Goal: Transaction & Acquisition: Purchase product/service

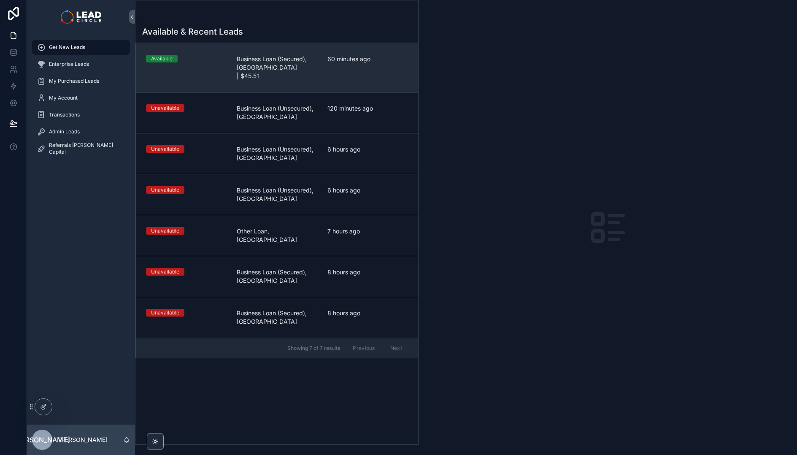
click at [247, 69] on span "Business Loan (Secured), [GEOGRAPHIC_DATA] | $45.51" at bounding box center [277, 67] width 81 height 25
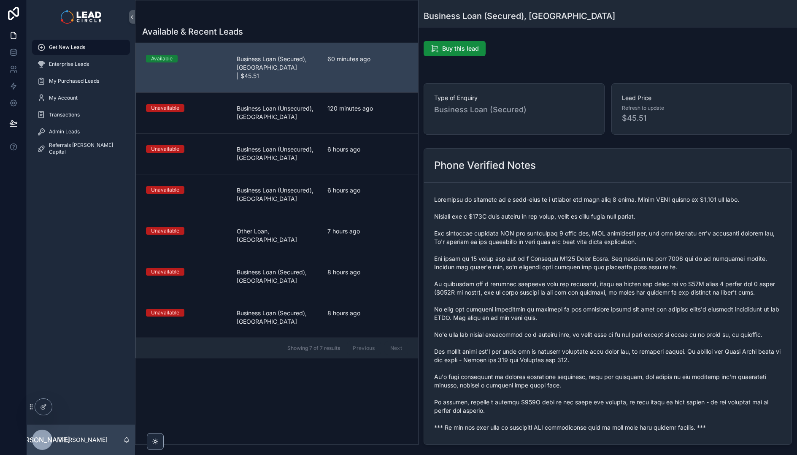
click at [518, 385] on span "scrollable content" at bounding box center [607, 313] width 347 height 236
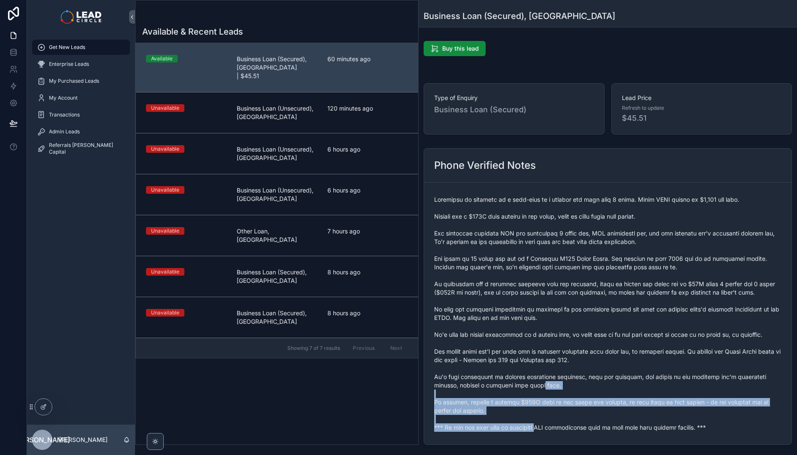
click at [536, 425] on span "scrollable content" at bounding box center [607, 313] width 347 height 236
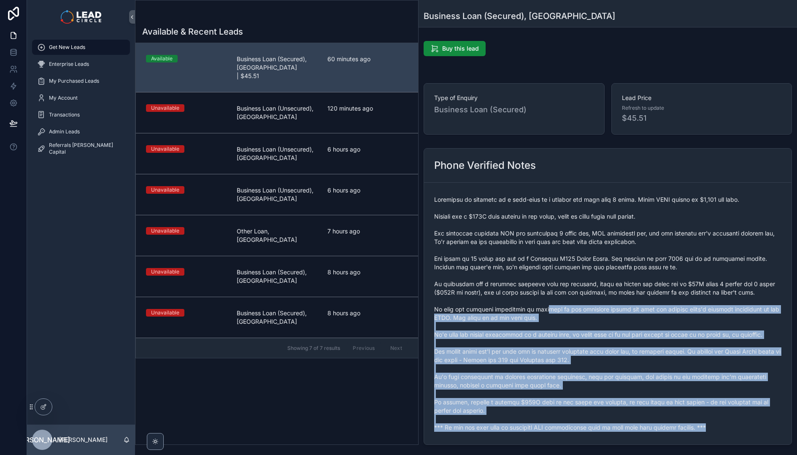
drag, startPoint x: 733, startPoint y: 427, endPoint x: 542, endPoint y: 311, distance: 223.1
click at [542, 311] on span "scrollable content" at bounding box center [607, 313] width 347 height 236
click at [541, 309] on span "scrollable content" at bounding box center [607, 313] width 347 height 236
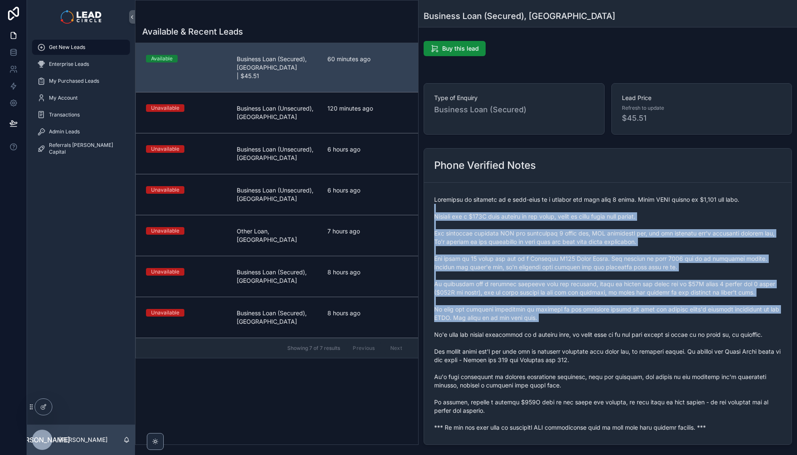
drag, startPoint x: 593, startPoint y: 269, endPoint x: 647, endPoint y: 331, distance: 82.2
click at [646, 331] on span "scrollable content" at bounding box center [607, 313] width 347 height 236
click at [647, 331] on span "scrollable content" at bounding box center [607, 313] width 347 height 236
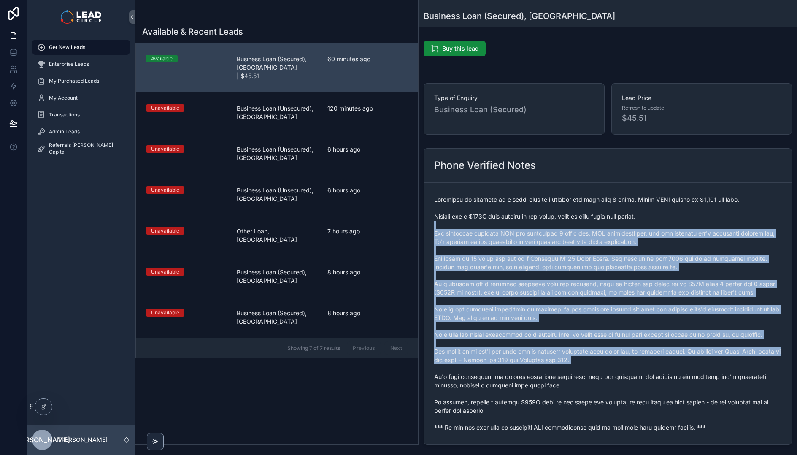
drag, startPoint x: 678, startPoint y: 368, endPoint x: 599, endPoint y: 218, distance: 169.3
click at [599, 218] on span "scrollable content" at bounding box center [607, 313] width 347 height 236
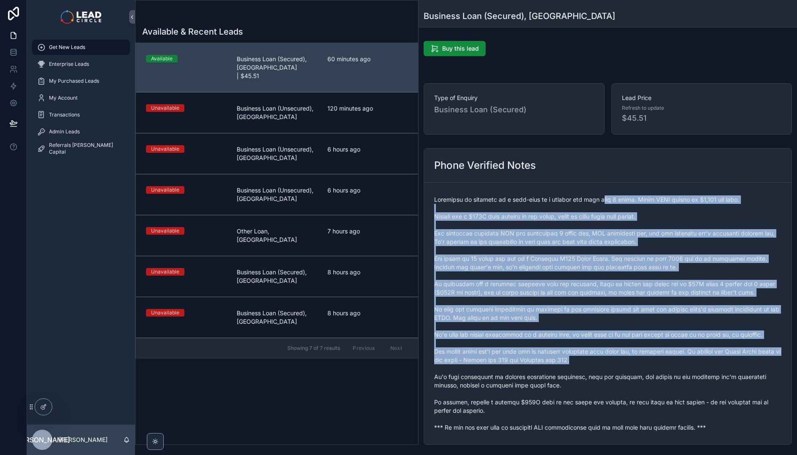
drag, startPoint x: 598, startPoint y: 204, endPoint x: 673, endPoint y: 362, distance: 175.3
click at [673, 362] on span "scrollable content" at bounding box center [607, 313] width 347 height 236
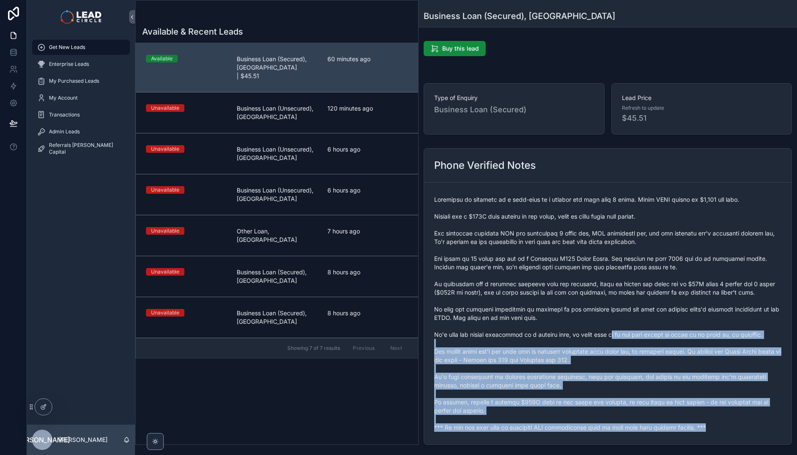
drag, startPoint x: 657, startPoint y: 372, endPoint x: 592, endPoint y: 318, distance: 85.1
click at [601, 326] on span "scrollable content" at bounding box center [607, 313] width 347 height 236
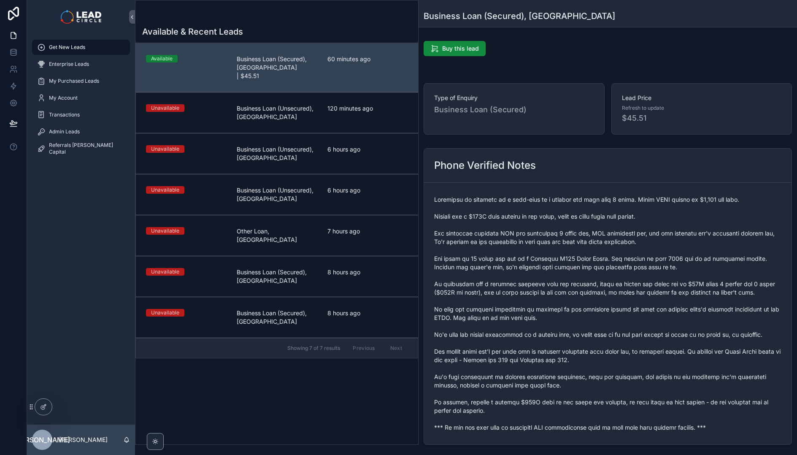
click at [592, 318] on span "scrollable content" at bounding box center [607, 313] width 347 height 236
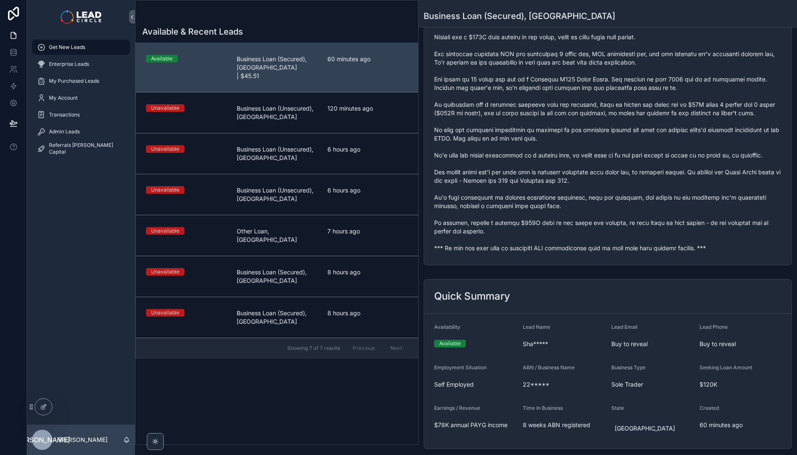
scroll to position [195, 0]
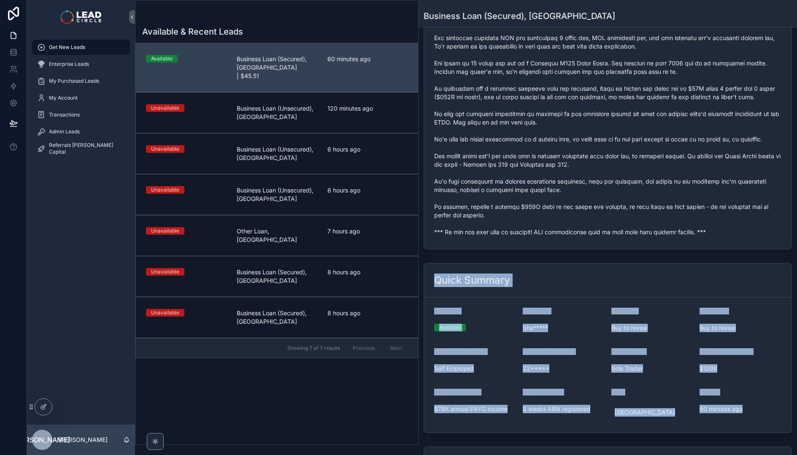
drag, startPoint x: 434, startPoint y: 275, endPoint x: 769, endPoint y: 407, distance: 359.5
click at [769, 407] on div "Quick Summary Availability Available Lead Name Sha***** Lead Email Buy to revea…" at bounding box center [608, 348] width 368 height 170
click at [769, 407] on span "60 minutes ago" at bounding box center [740, 409] width 82 height 8
drag, startPoint x: 749, startPoint y: 407, endPoint x: 437, endPoint y: 309, distance: 327.0
click at [437, 309] on form "Availability Available Lead Name Sha***** Lead Email Buy to reveal Lead Phone B…" at bounding box center [607, 364] width 367 height 135
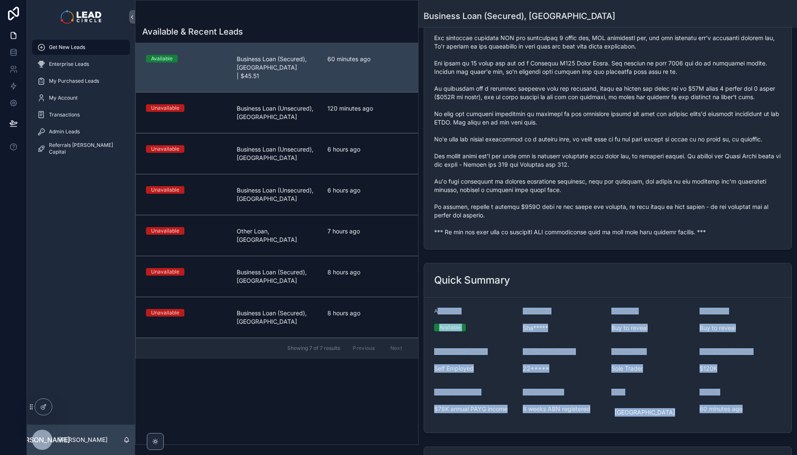
click at [437, 309] on span "Availability" at bounding box center [447, 311] width 26 height 6
drag, startPoint x: 436, startPoint y: 309, endPoint x: 742, endPoint y: 413, distance: 322.6
click at [742, 413] on form "Availability Available Lead Name Sha***** Lead Email Buy to reveal Lead Phone B…" at bounding box center [607, 364] width 367 height 135
click at [742, 411] on span "60 minutes ago" at bounding box center [740, 409] width 82 height 8
drag, startPoint x: 742, startPoint y: 411, endPoint x: 429, endPoint y: 278, distance: 340.4
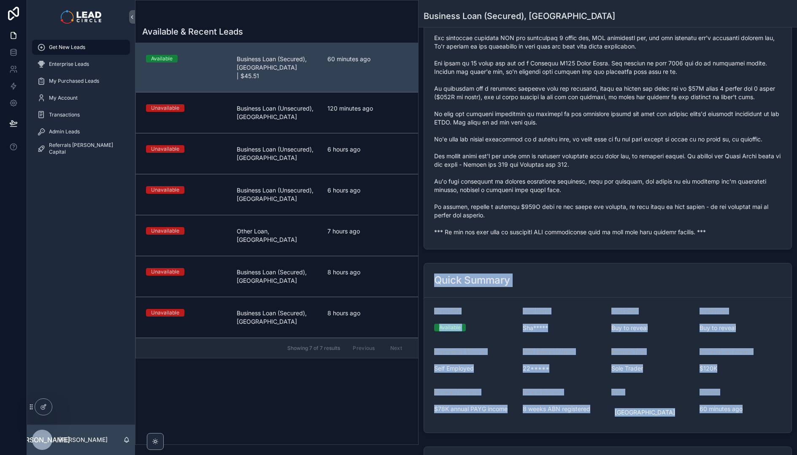
click at [429, 278] on div "Quick Summary Availability Available Lead Name Sha***** Lead Email Buy to revea…" at bounding box center [608, 348] width 368 height 170
click at [429, 278] on div "Quick Summary" at bounding box center [607, 280] width 367 height 34
drag, startPoint x: 429, startPoint y: 278, endPoint x: 756, endPoint y: 410, distance: 352.2
click at [756, 410] on div "Quick Summary Availability Available Lead Name Sha***** Lead Email Buy to revea…" at bounding box center [608, 348] width 368 height 170
click at [756, 410] on span "60 minutes ago" at bounding box center [740, 409] width 82 height 8
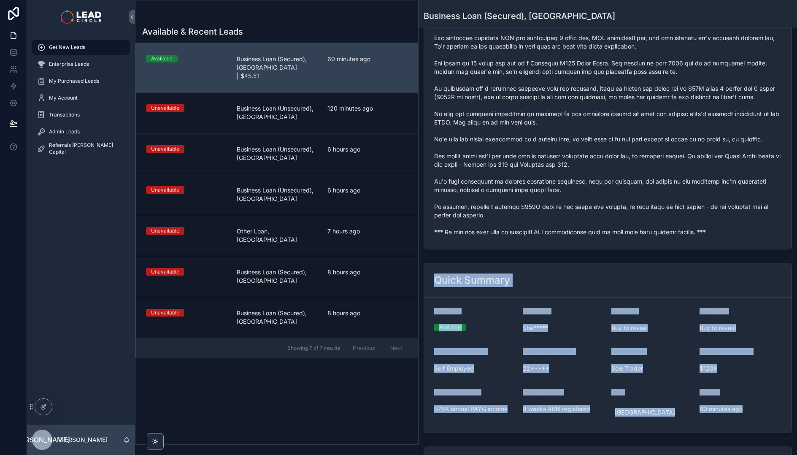
drag, startPoint x: 756, startPoint y: 410, endPoint x: 431, endPoint y: 278, distance: 350.7
click at [431, 278] on div "Quick Summary Availability Available Lead Name Sha***** Lead Email Buy to revea…" at bounding box center [608, 348] width 368 height 170
click at [431, 278] on div "Quick Summary" at bounding box center [607, 280] width 367 height 34
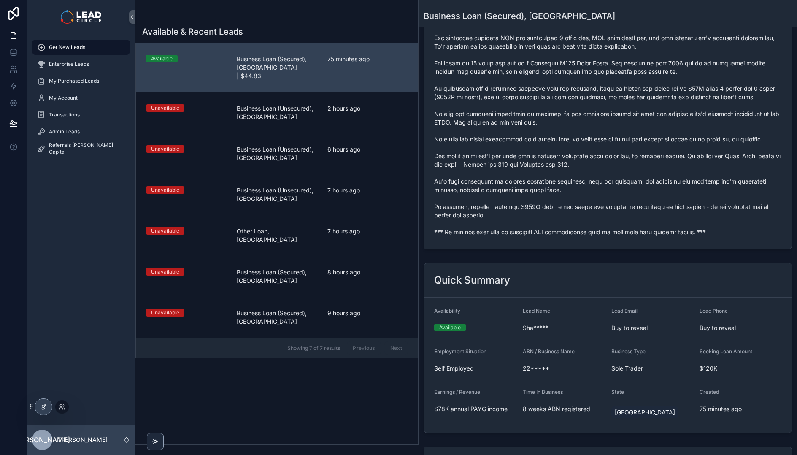
click at [42, 411] on div at bounding box center [43, 407] width 17 height 16
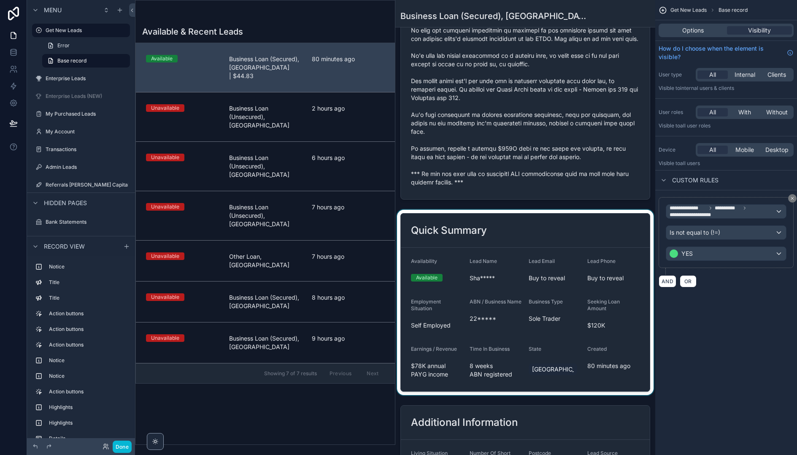
scroll to position [840, 0]
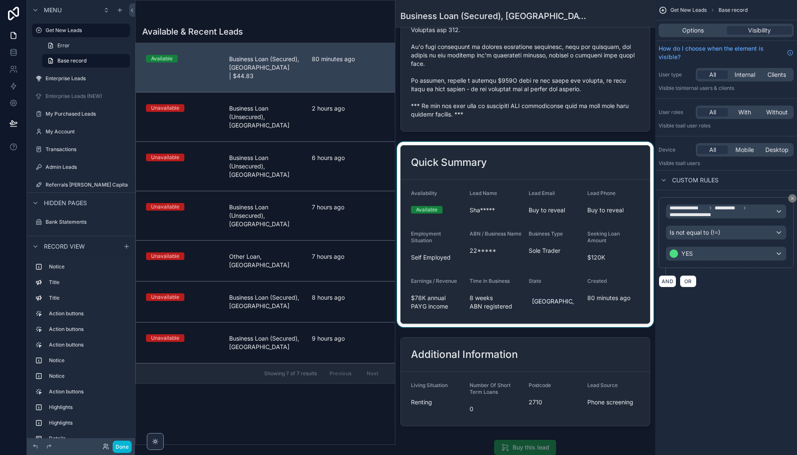
click at [563, 274] on div "scrollable content" at bounding box center [525, 234] width 260 height 185
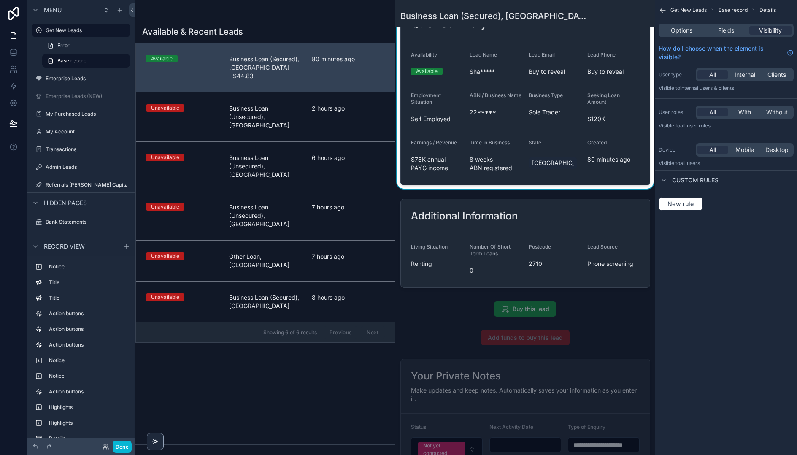
scroll to position [1096, 0]
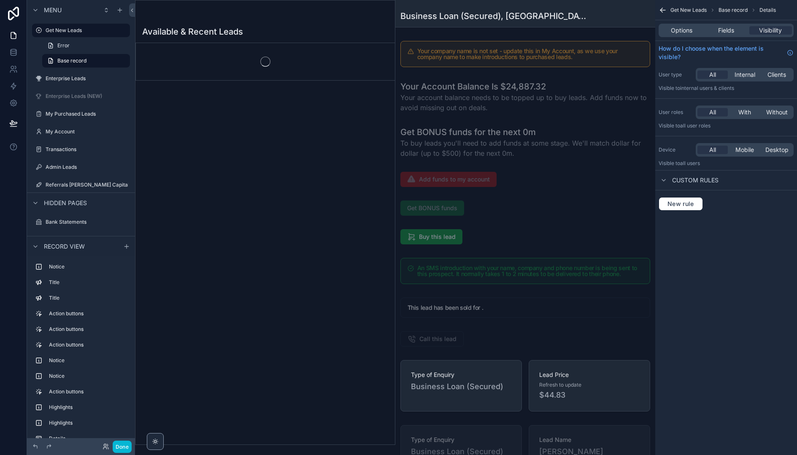
click at [535, 127] on div "scrollable content" at bounding box center [525, 142] width 260 height 39
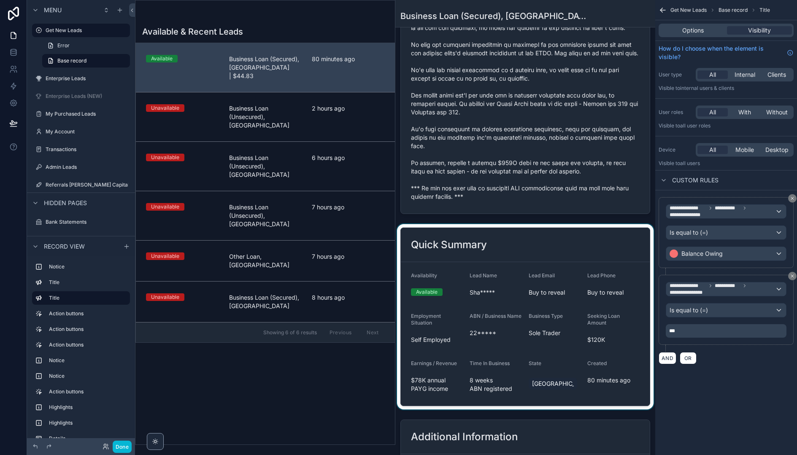
scroll to position [758, 0]
click at [546, 279] on div "scrollable content" at bounding box center [525, 316] width 260 height 185
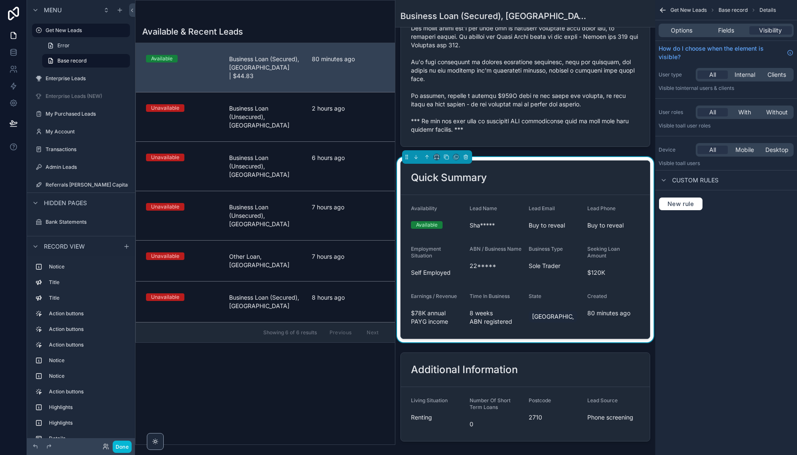
scroll to position [862, 0]
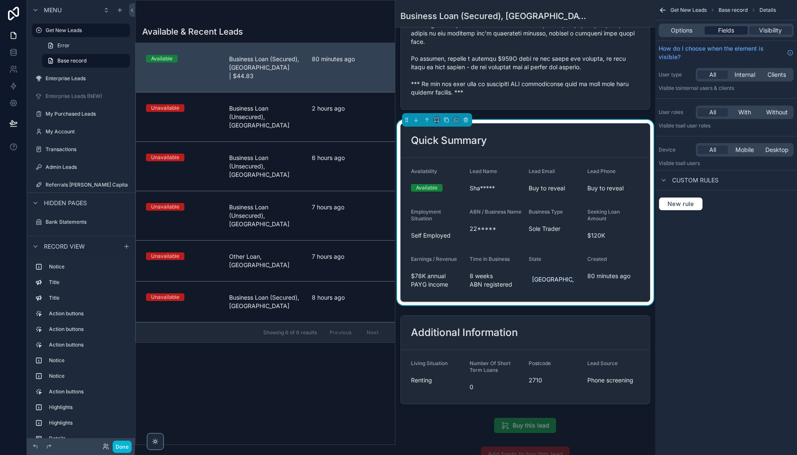
click at [726, 30] on span "Fields" at bounding box center [726, 30] width 16 height 8
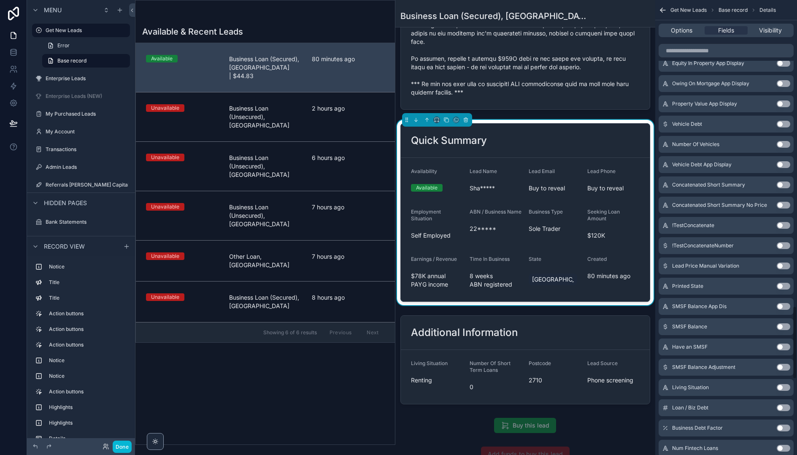
scroll to position [2379, 0]
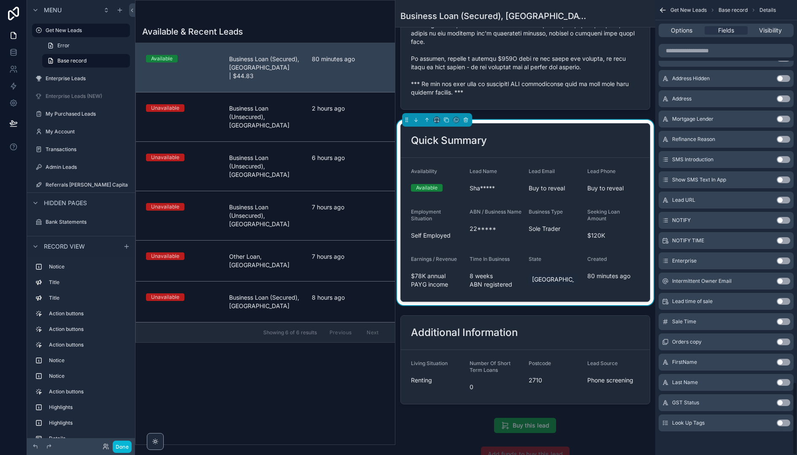
click at [786, 403] on button "Use setting" at bounding box center [783, 402] width 13 height 7
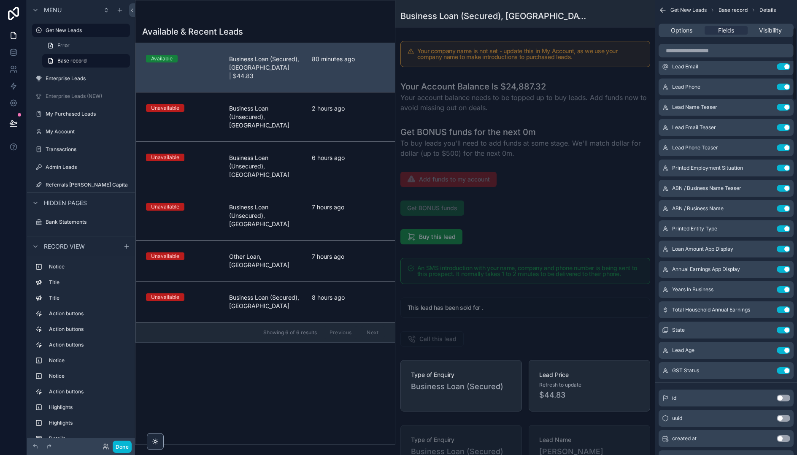
scroll to position [171, 0]
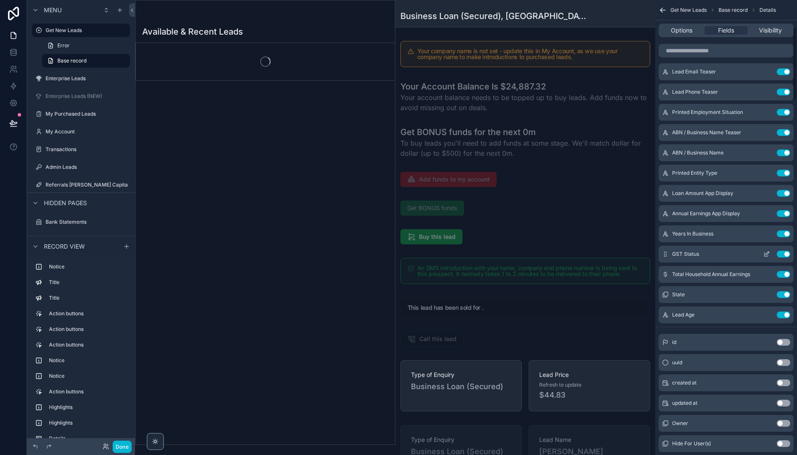
click at [765, 253] on icon "scrollable content" at bounding box center [766, 254] width 7 height 7
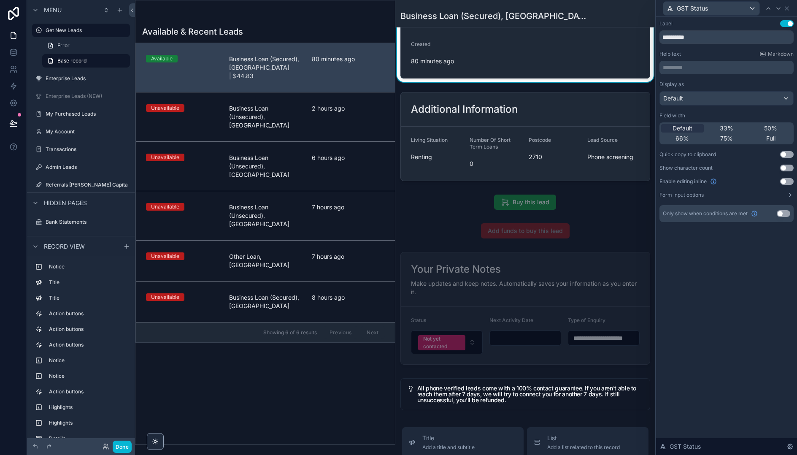
scroll to position [953, 0]
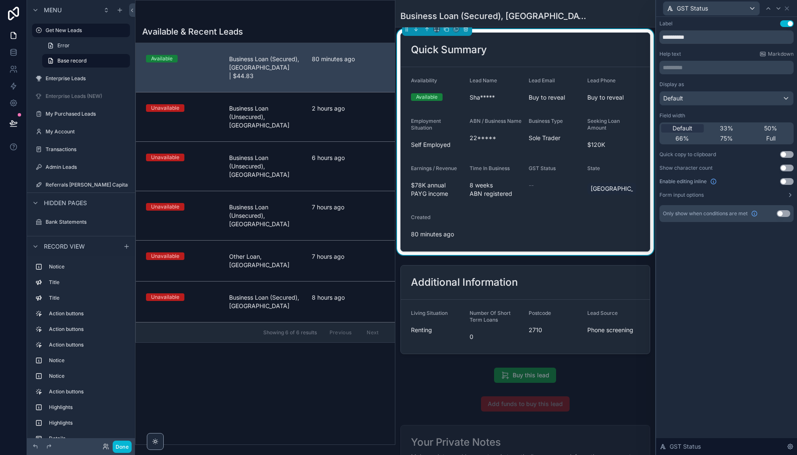
click at [782, 214] on button "Use setting" at bounding box center [783, 213] width 13 height 7
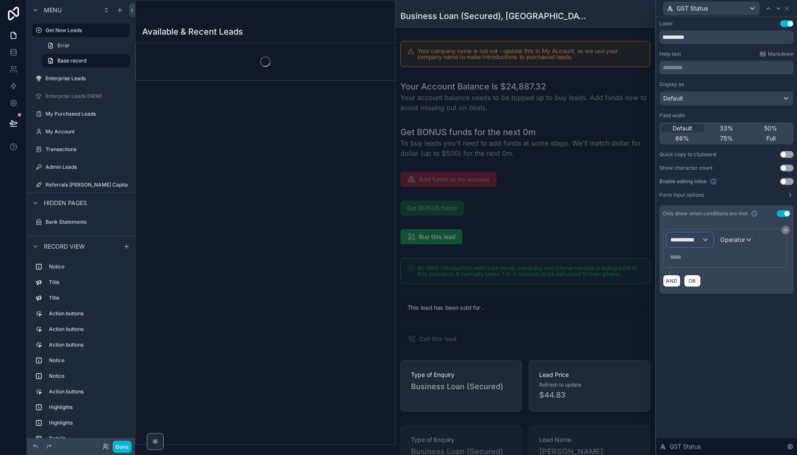
click at [695, 242] on span "**********" at bounding box center [685, 239] width 31 height 8
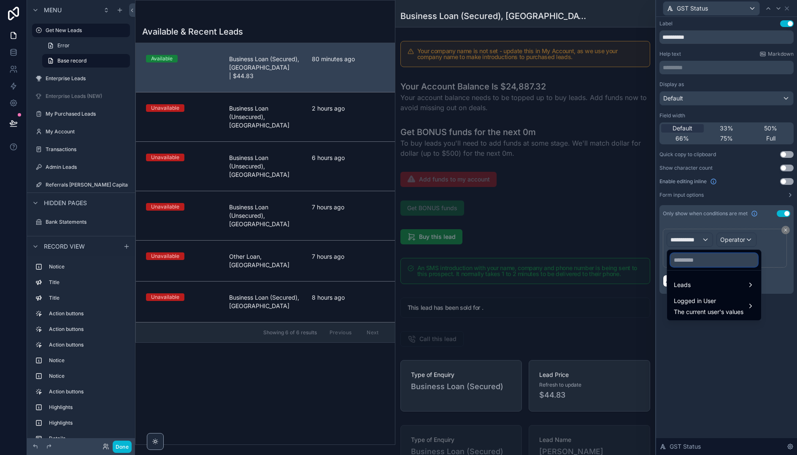
click at [697, 257] on input "text" at bounding box center [713, 259] width 87 height 13
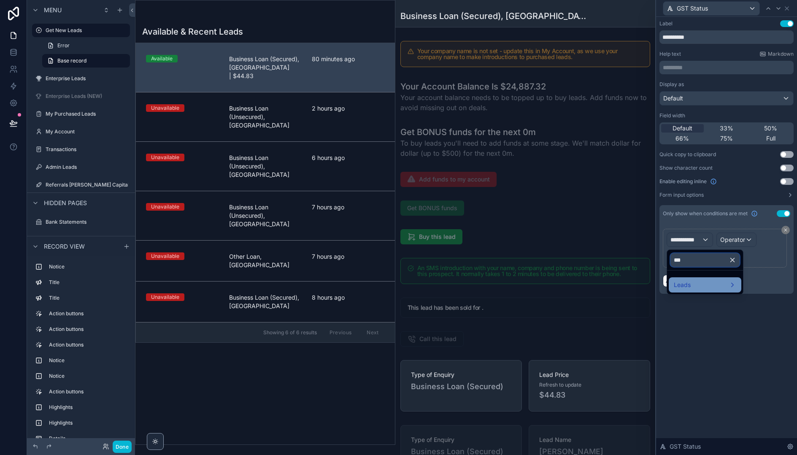
type input "***"
click at [721, 285] on div "Leads" at bounding box center [705, 285] width 62 height 10
click at [770, 289] on span "GST Status" at bounding box center [772, 286] width 31 height 10
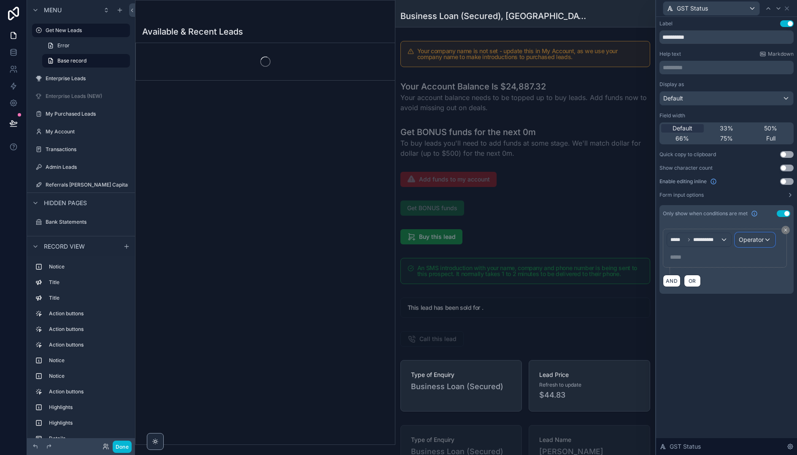
click at [755, 241] on span "Operator" at bounding box center [751, 239] width 25 height 7
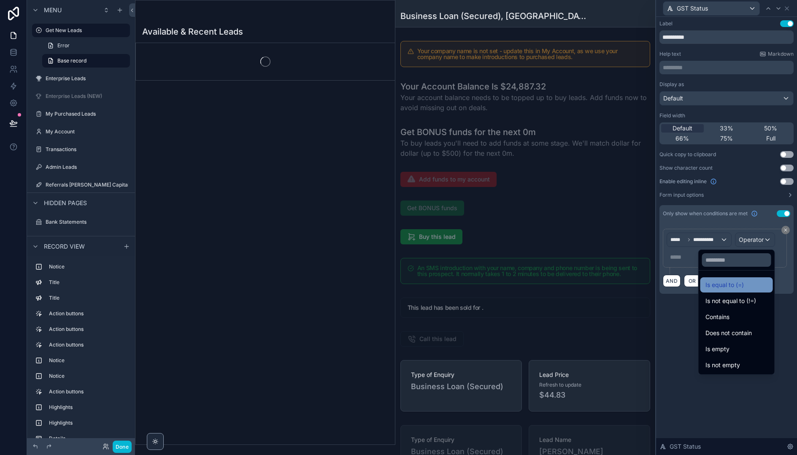
click at [742, 285] on div "Is equal to (=)" at bounding box center [736, 285] width 62 height 10
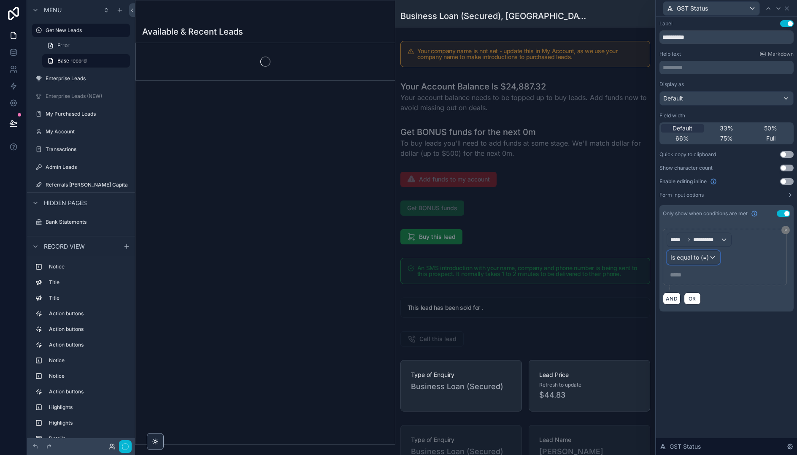
click at [692, 256] on span "Is equal to (=)" at bounding box center [689, 257] width 38 height 8
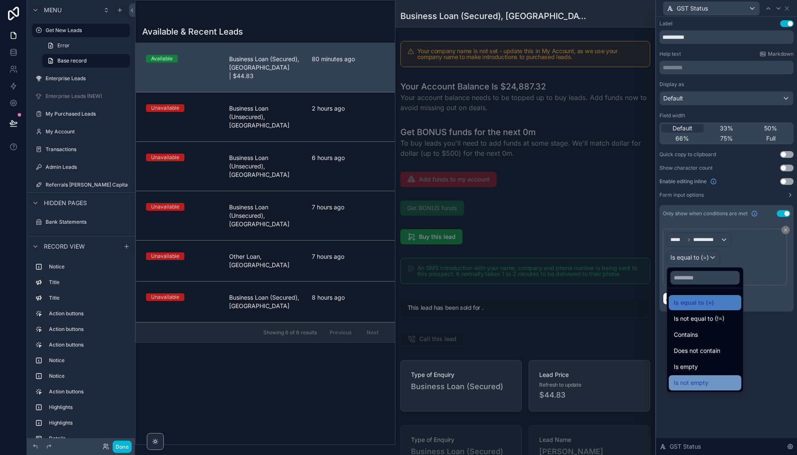
click at [712, 382] on div "Is not empty" at bounding box center [705, 383] width 62 height 10
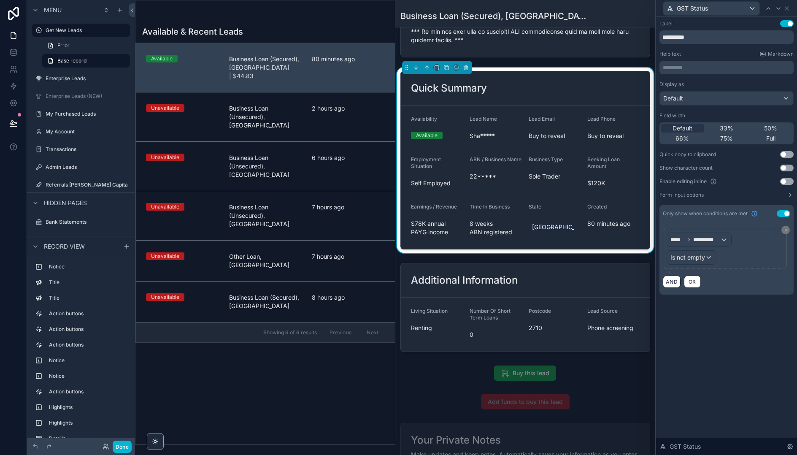
scroll to position [905, 0]
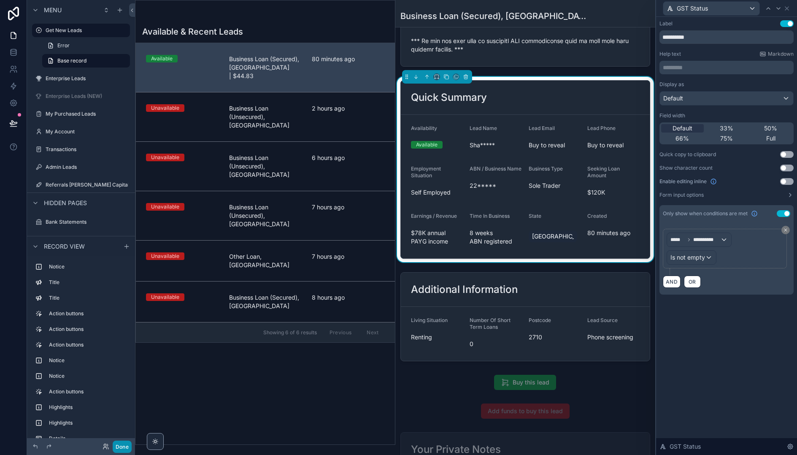
click at [121, 444] on button "Done" at bounding box center [122, 446] width 19 height 12
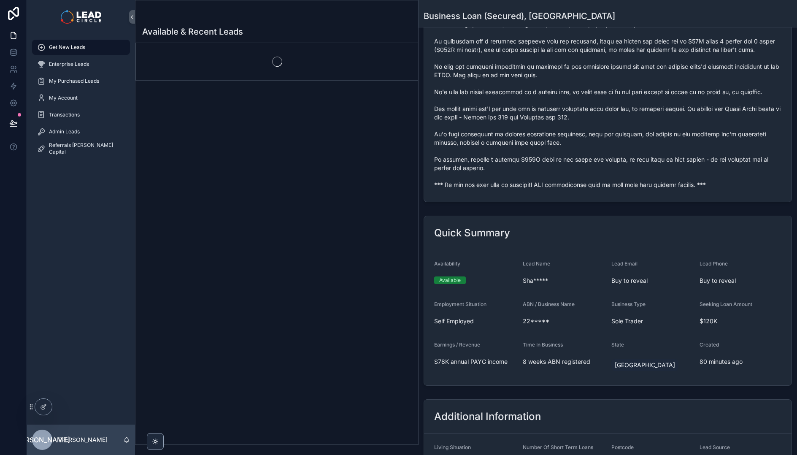
scroll to position [292, 0]
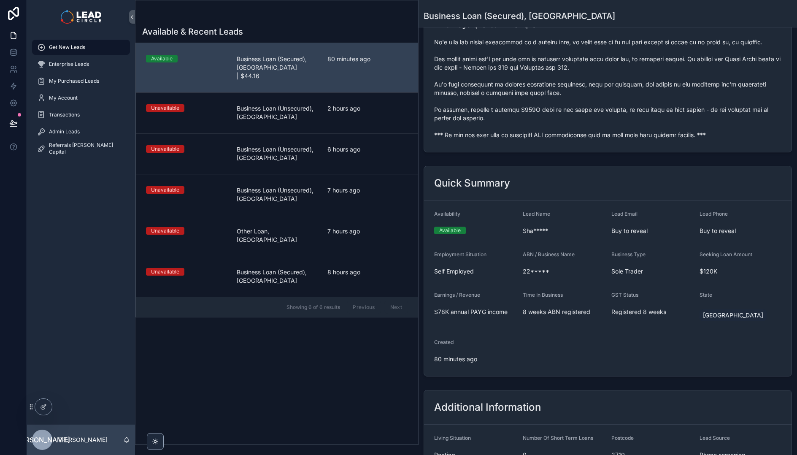
click at [632, 310] on span "Registered 8 weeks" at bounding box center [652, 312] width 82 height 8
click at [650, 330] on form "Availability Available Lead Name Sha***** Lead Email Buy to reveal Lead Phone B…" at bounding box center [607, 287] width 367 height 175
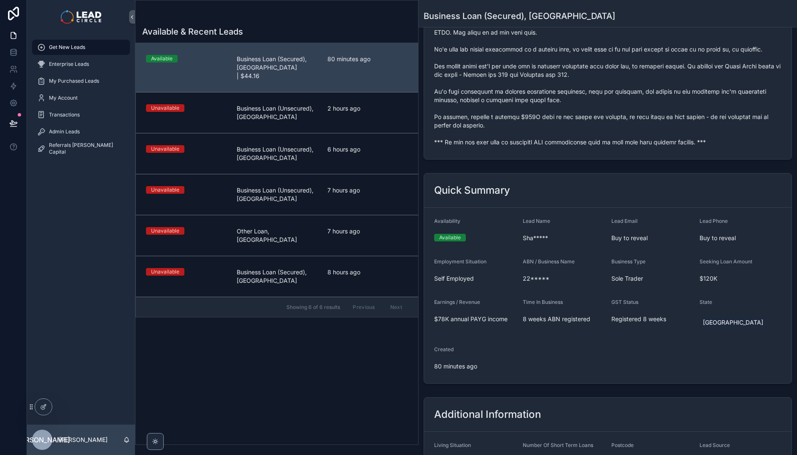
scroll to position [277, 0]
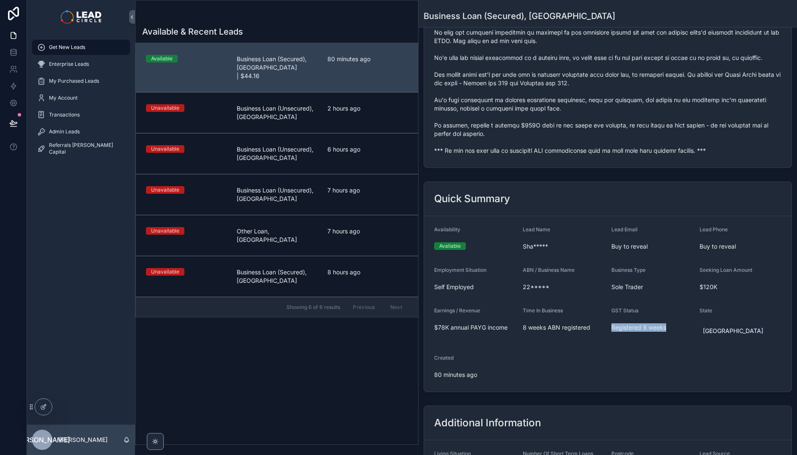
drag, startPoint x: 651, startPoint y: 359, endPoint x: 660, endPoint y: 375, distance: 17.7
click at [659, 375] on form "Availability Available Lead Name Sha***** Lead Email Buy to reveal Lead Phone B…" at bounding box center [607, 303] width 367 height 175
click at [660, 375] on form "Availability Available Lead Name Sha***** Lead Email Buy to reveal Lead Phone B…" at bounding box center [607, 303] width 367 height 175
drag, startPoint x: 672, startPoint y: 394, endPoint x: 650, endPoint y: 324, distance: 73.0
click at [650, 324] on div "Quick Summary Availability Available Lead Name Sha***** Lead Email Buy to revea…" at bounding box center [607, 286] width 378 height 217
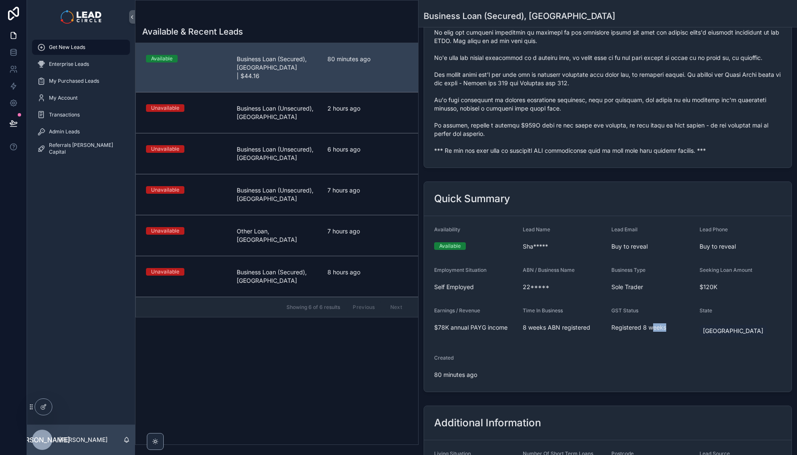
click at [650, 324] on span "Registered 8 weeks" at bounding box center [652, 327] width 82 height 8
drag, startPoint x: 647, startPoint y: 313, endPoint x: 661, endPoint y: 370, distance: 59.0
click at [661, 370] on form "Availability Available Lead Name Sha***** Lead Email Buy to reveal Lead Phone B…" at bounding box center [607, 303] width 367 height 175
drag, startPoint x: 661, startPoint y: 370, endPoint x: 626, endPoint y: 312, distance: 67.9
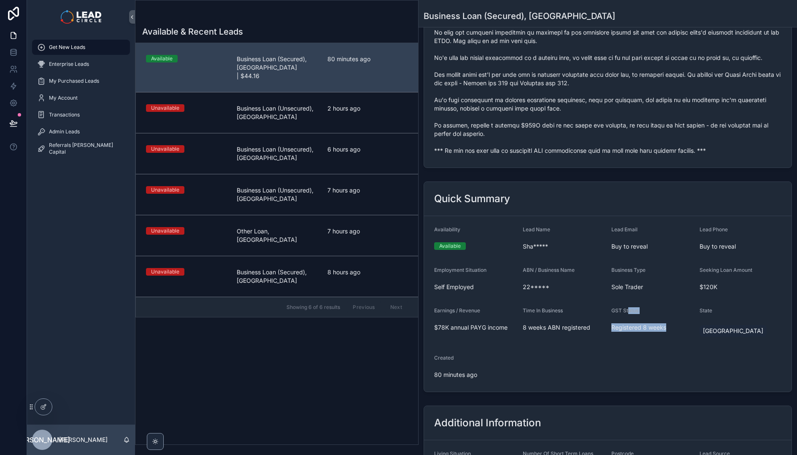
click at [626, 312] on form "Availability Available Lead Name Sha***** Lead Email Buy to reveal Lead Phone B…" at bounding box center [607, 303] width 367 height 175
click at [626, 312] on span "GST Status" at bounding box center [624, 310] width 27 height 6
drag, startPoint x: 624, startPoint y: 309, endPoint x: 648, endPoint y: 348, distance: 45.8
click at [648, 348] on form "Availability Available Lead Name Sha***** Lead Email Buy to reveal Lead Phone B…" at bounding box center [607, 303] width 367 height 175
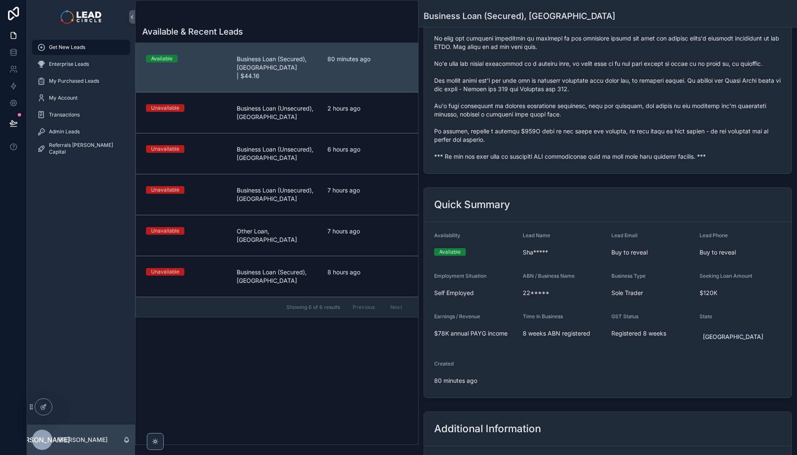
scroll to position [262, 0]
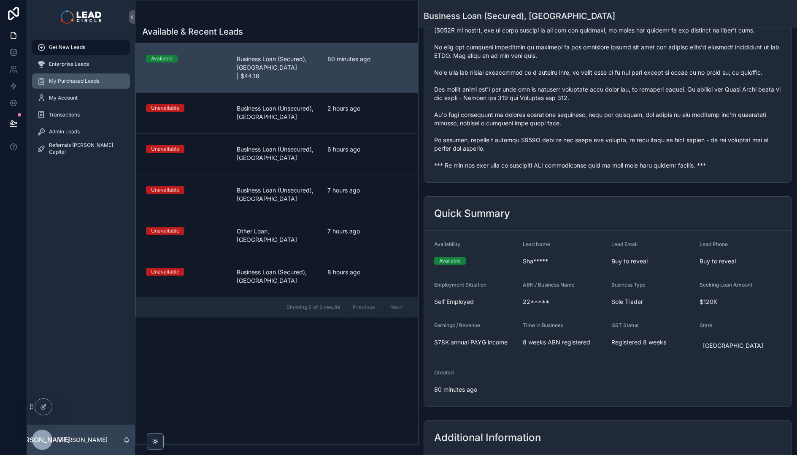
click at [84, 81] on span "My Purchased Leads" at bounding box center [74, 81] width 50 height 7
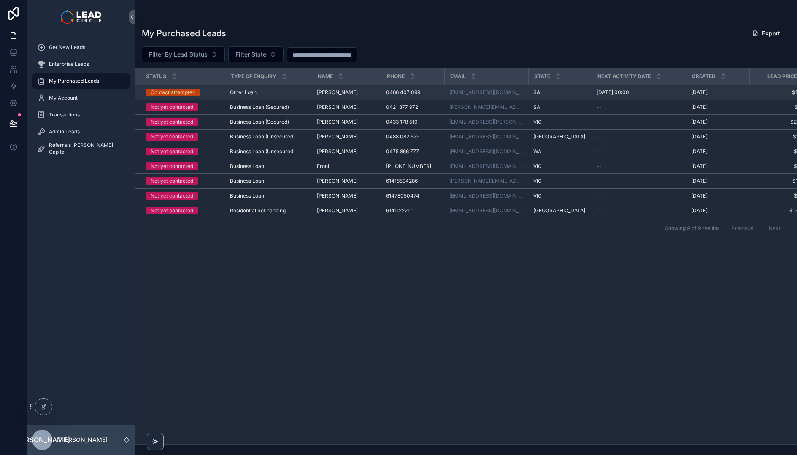
click at [184, 96] on div "Contact attempted" at bounding box center [173, 93] width 45 height 8
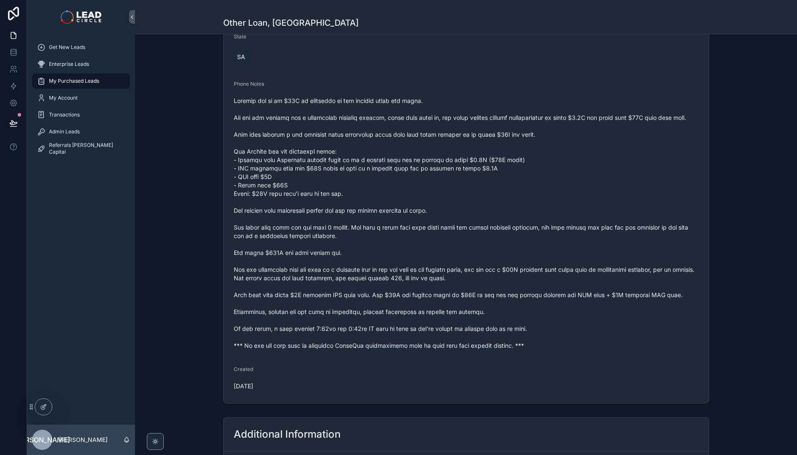
scroll to position [229, 0]
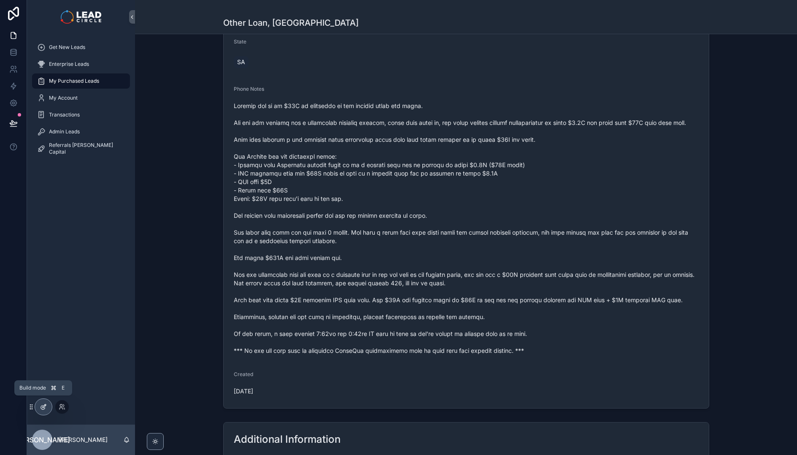
click at [41, 406] on icon at bounding box center [43, 406] width 7 height 7
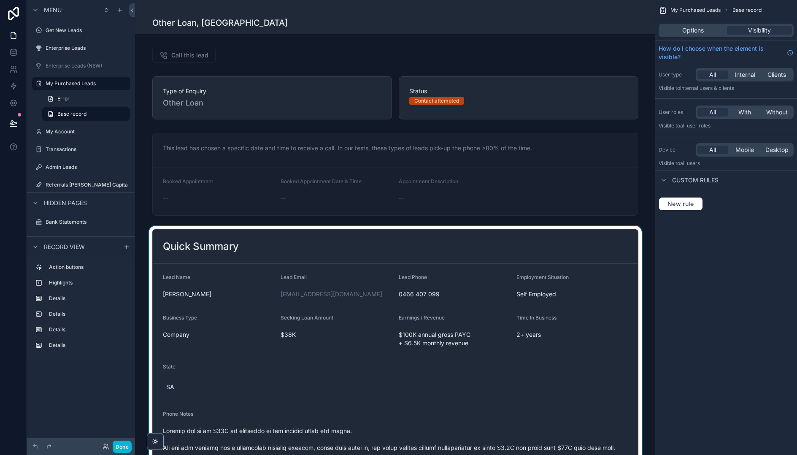
scroll to position [67, 0]
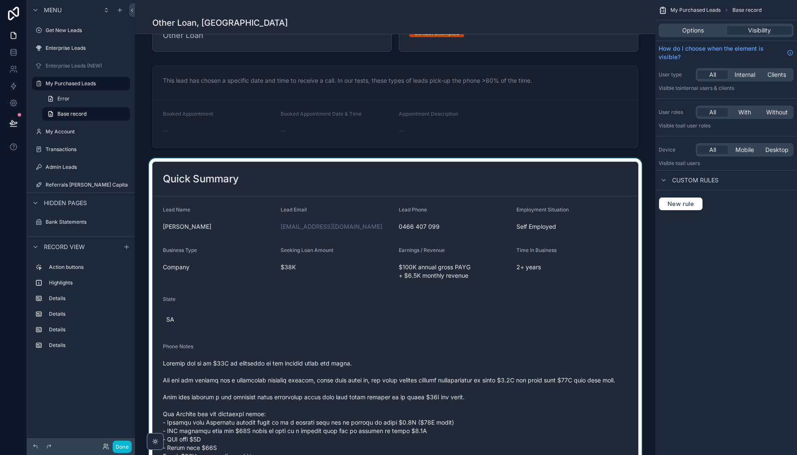
click at [520, 292] on div "scrollable content" at bounding box center [395, 413] width 520 height 511
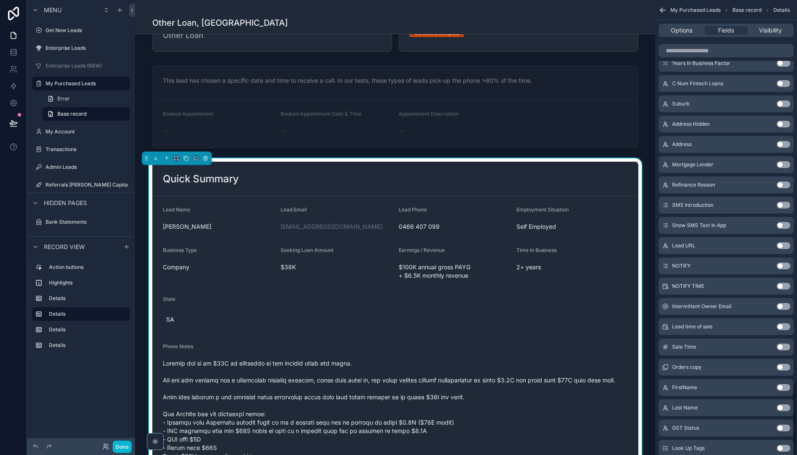
scroll to position [2379, 0]
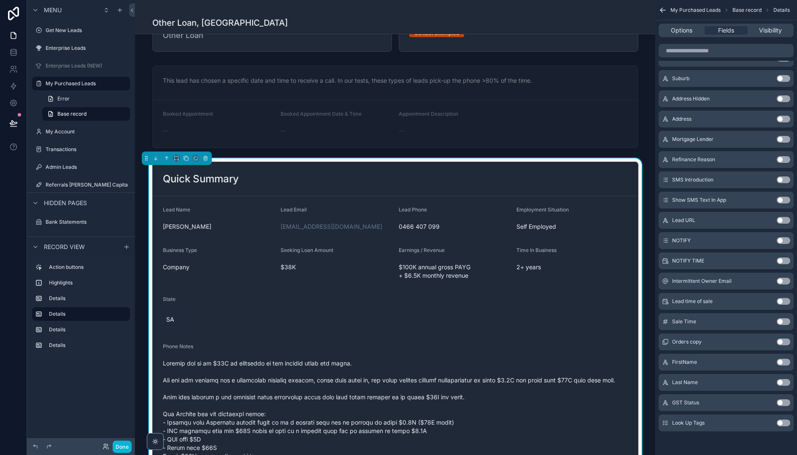
click at [783, 402] on button "Use setting" at bounding box center [783, 402] width 13 height 7
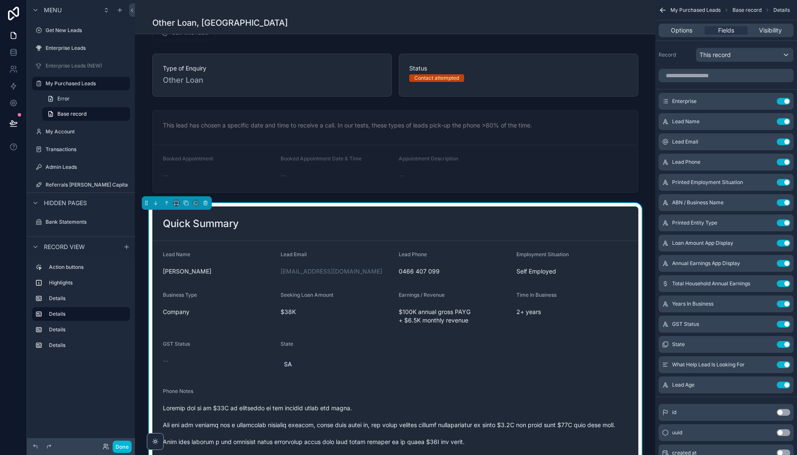
scroll to position [133, 0]
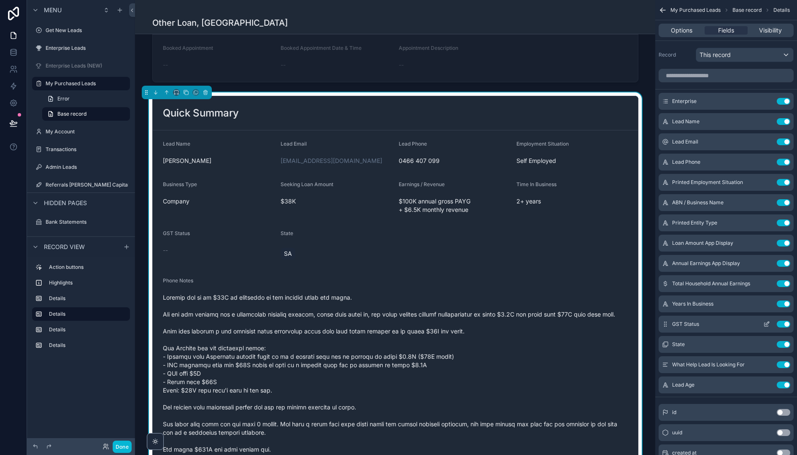
click at [766, 324] on icon "scrollable content" at bounding box center [767, 322] width 3 height 3
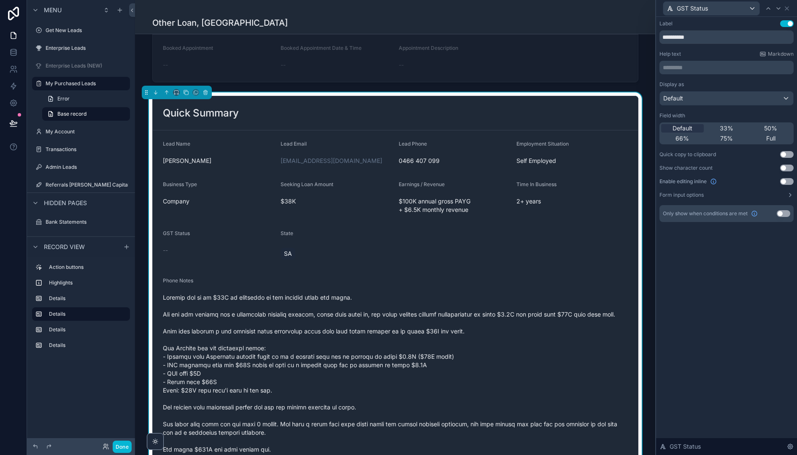
click at [785, 215] on button "Use setting" at bounding box center [783, 213] width 13 height 7
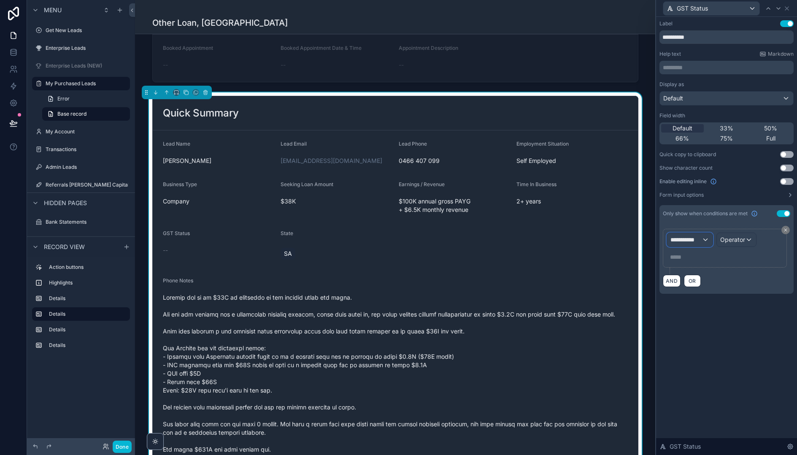
click at [699, 240] on span "**********" at bounding box center [685, 239] width 31 height 8
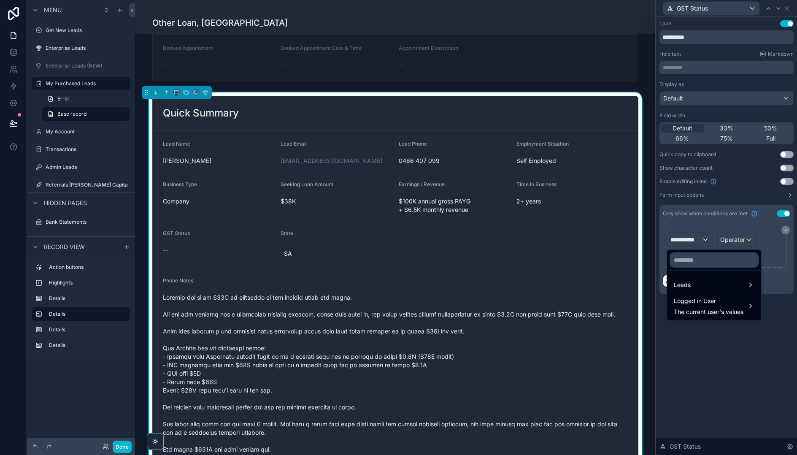
click at [698, 257] on input "text" at bounding box center [713, 259] width 87 height 13
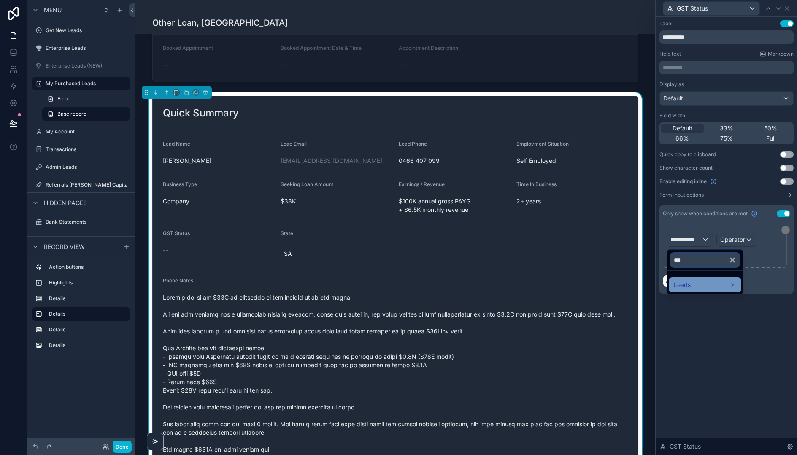
type input "***"
click at [702, 284] on div "Leads" at bounding box center [705, 285] width 62 height 10
click at [767, 285] on span "GST Status" at bounding box center [772, 286] width 31 height 10
click at [747, 241] on span "Operator" at bounding box center [739, 239] width 25 height 7
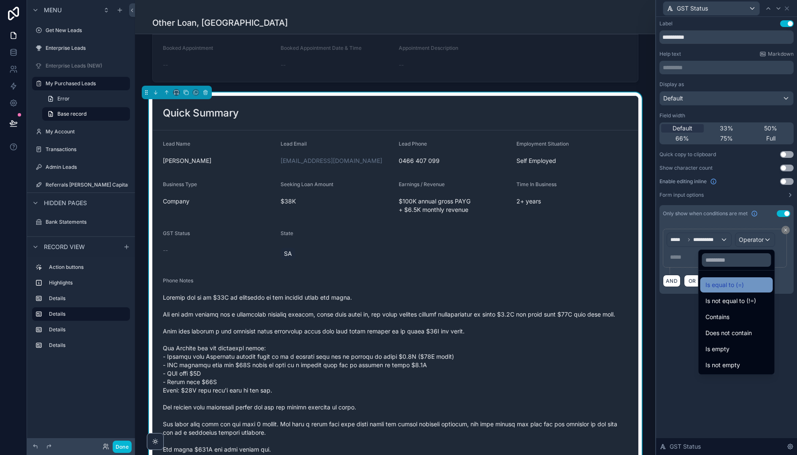
click at [742, 283] on div "Is equal to (=)" at bounding box center [736, 285] width 62 height 10
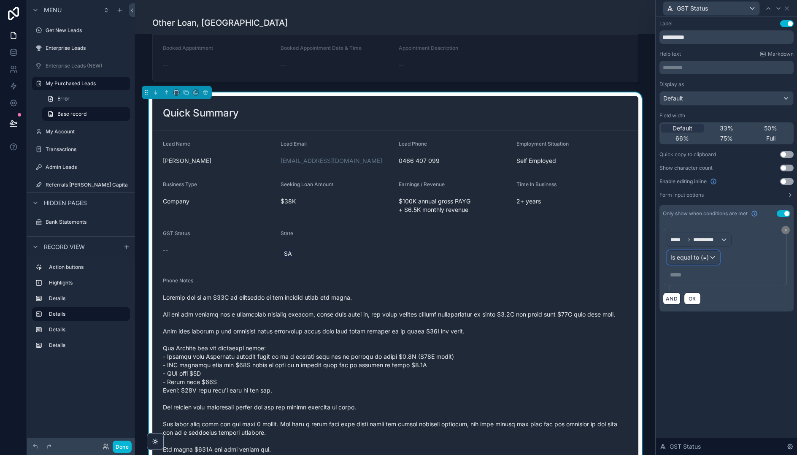
click at [703, 260] on span "Is equal to (=)" at bounding box center [689, 257] width 38 height 8
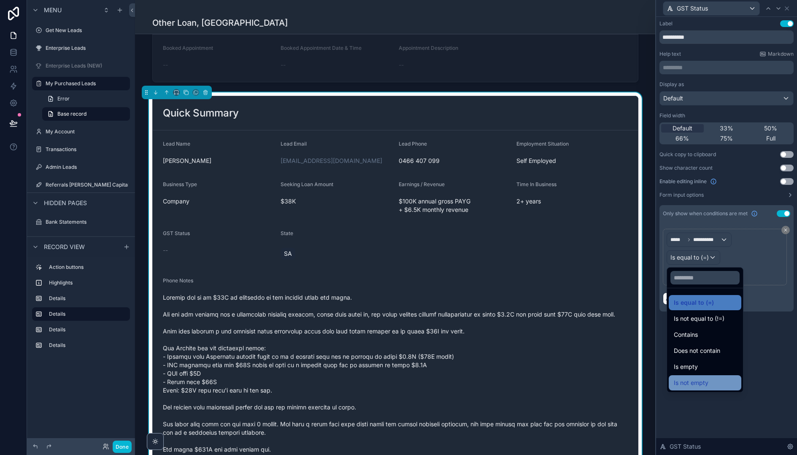
click at [713, 381] on div "Is not empty" at bounding box center [705, 383] width 62 height 10
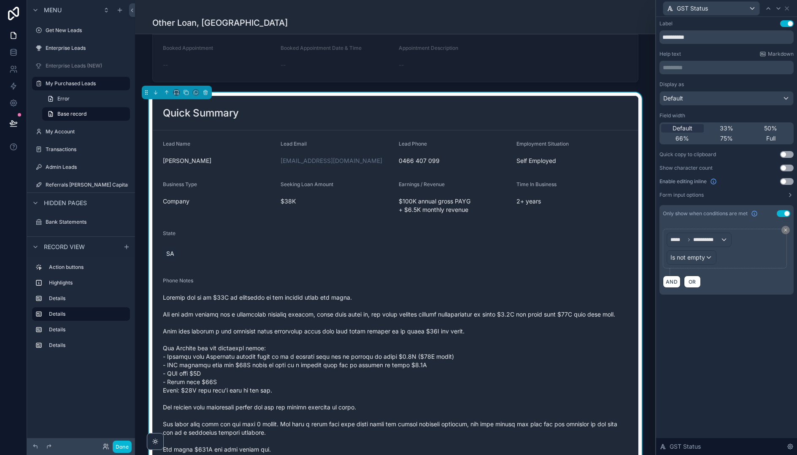
click at [740, 360] on div "**********" at bounding box center [726, 236] width 141 height 438
click at [121, 450] on button "Done" at bounding box center [122, 446] width 19 height 12
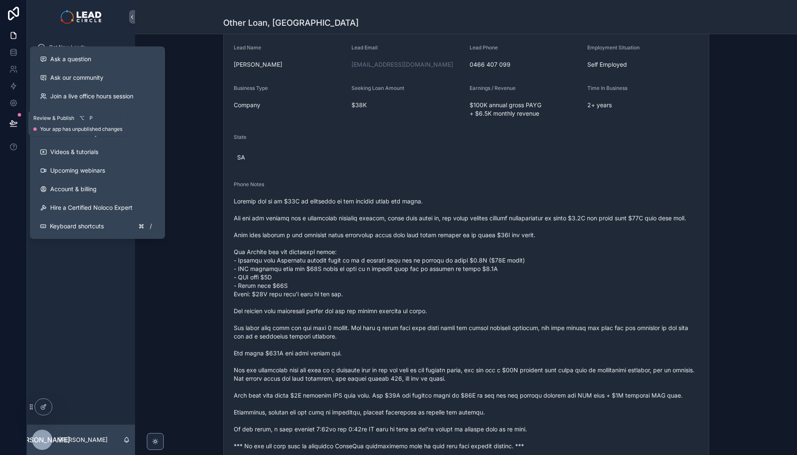
click at [13, 119] on icon at bounding box center [13, 123] width 8 height 8
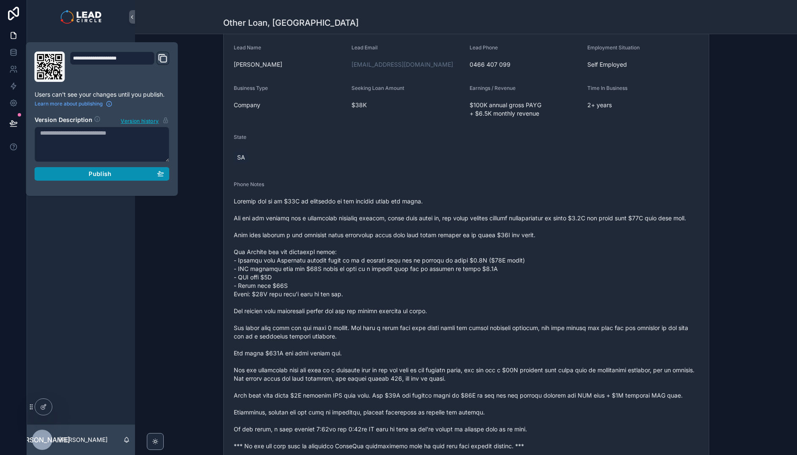
click at [91, 176] on span "Publish" at bounding box center [100, 174] width 23 height 8
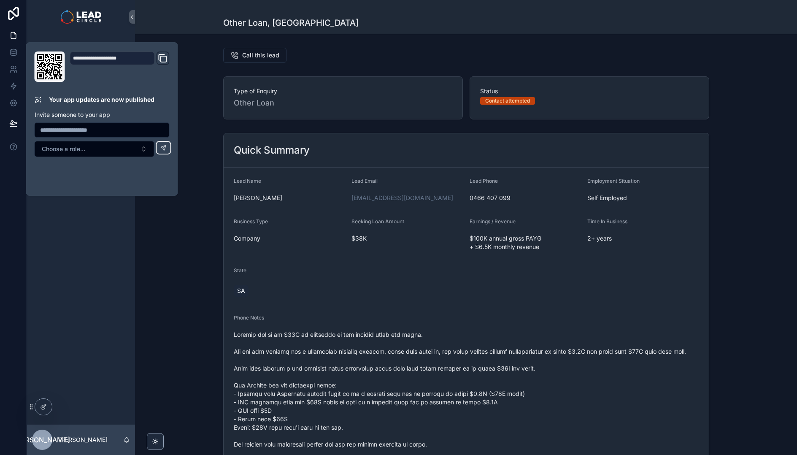
click at [68, 229] on div "Get New Leads Enterprise Leads My Purchased Leads My Account Transactions Admin…" at bounding box center [81, 229] width 108 height 391
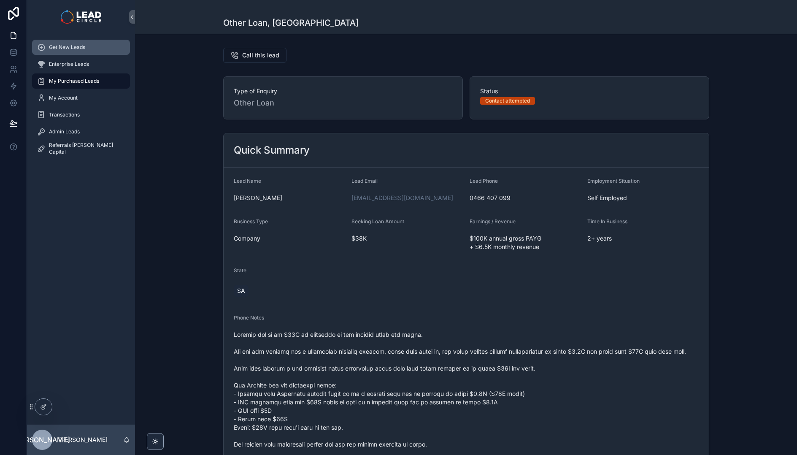
click at [60, 50] on span "Get New Leads" at bounding box center [67, 47] width 36 height 7
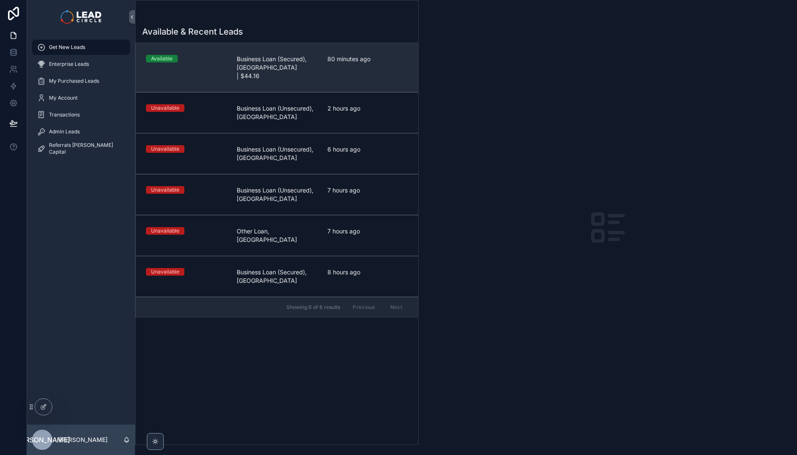
click at [323, 71] on div "Available Business Loan (Secured), [GEOGRAPHIC_DATA] | $44.16 80 minutes ago" at bounding box center [277, 67] width 262 height 25
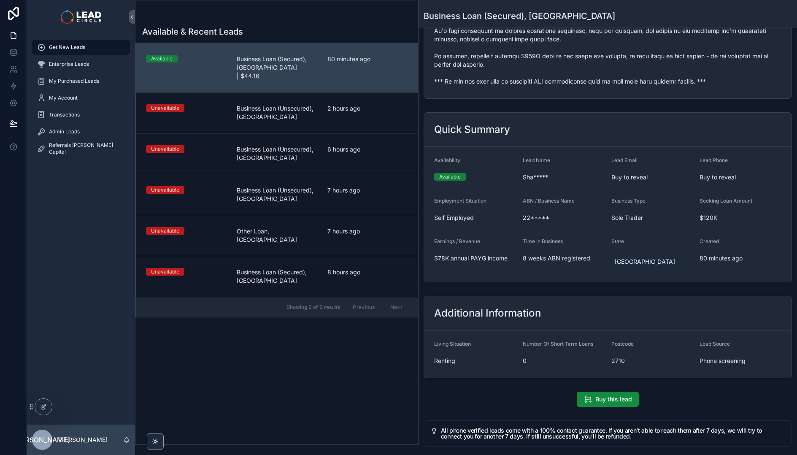
scroll to position [346, 0]
drag, startPoint x: 598, startPoint y: 258, endPoint x: 645, endPoint y: 275, distance: 50.2
click at [645, 275] on form "Availability Available Lead Name Sha***** Lead Email Buy to reveal Lead Phone B…" at bounding box center [607, 214] width 367 height 135
drag, startPoint x: 539, startPoint y: 239, endPoint x: 533, endPoint y: 237, distance: 5.9
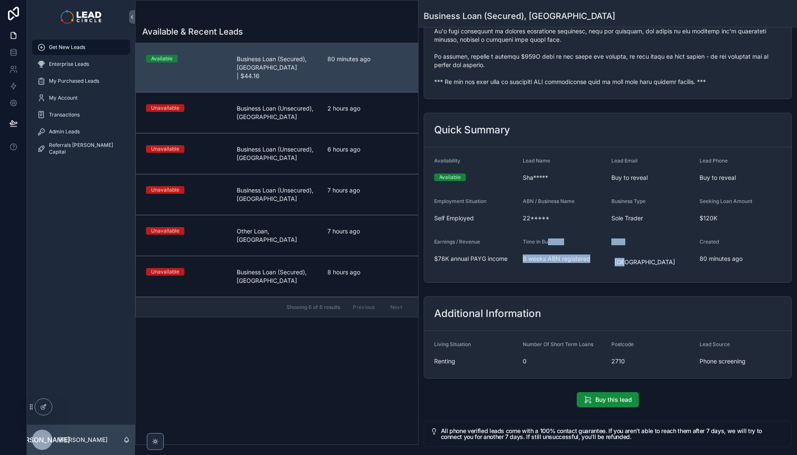
click at [534, 237] on form "Availability Available Lead Name Sha***** Lead Email Buy to reveal Lead Phone B…" at bounding box center [607, 214] width 367 height 135
click at [533, 237] on form "Availability Available Lead Name Sha***** Lead Email Buy to reveal Lead Phone B…" at bounding box center [607, 214] width 367 height 135
drag, startPoint x: 550, startPoint y: 238, endPoint x: 648, endPoint y: 267, distance: 102.0
click at [648, 267] on form "Availability Available Lead Name Sha***** Lead Email Buy to reveal Lead Phone B…" at bounding box center [607, 214] width 367 height 135
click at [648, 267] on div "[GEOGRAPHIC_DATA]" at bounding box center [652, 261] width 82 height 15
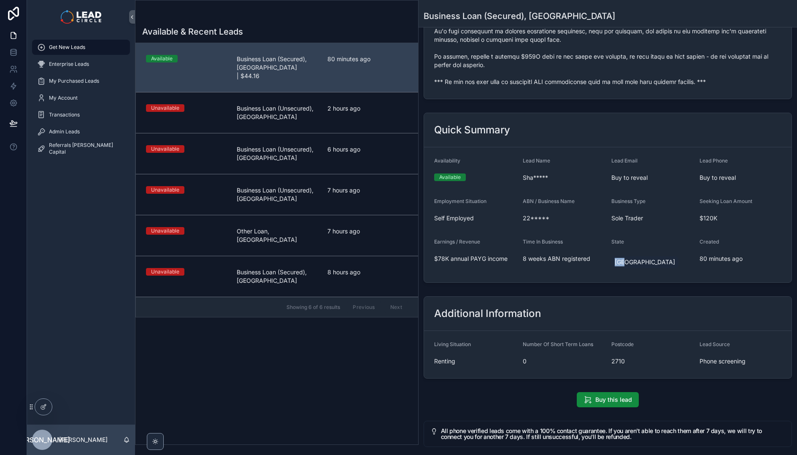
drag, startPoint x: 659, startPoint y: 248, endPoint x: 669, endPoint y: 275, distance: 28.9
click at [669, 275] on form "Availability Available Lead Name Sha***** Lead Email Buy to reveal Lead Phone B…" at bounding box center [607, 214] width 367 height 135
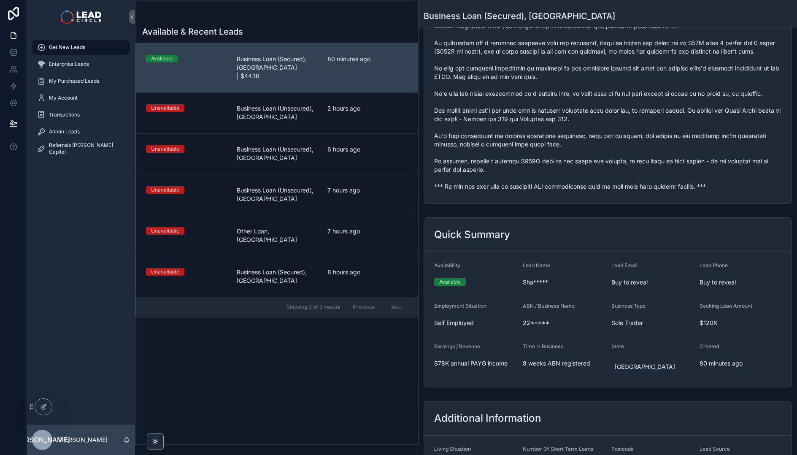
scroll to position [265, 0]
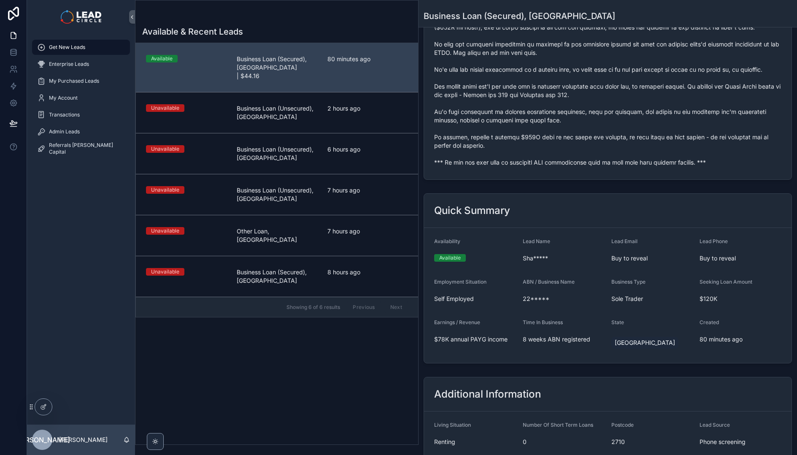
click at [235, 66] on div "Available Business Loan (Secured), [GEOGRAPHIC_DATA] | $44.16 80 minutes ago" at bounding box center [277, 67] width 262 height 25
click at [49, 405] on div at bounding box center [43, 407] width 17 height 16
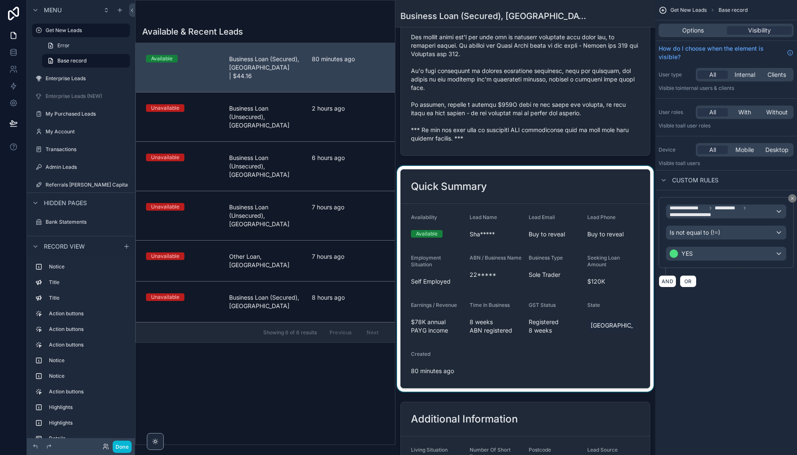
scroll to position [872, 0]
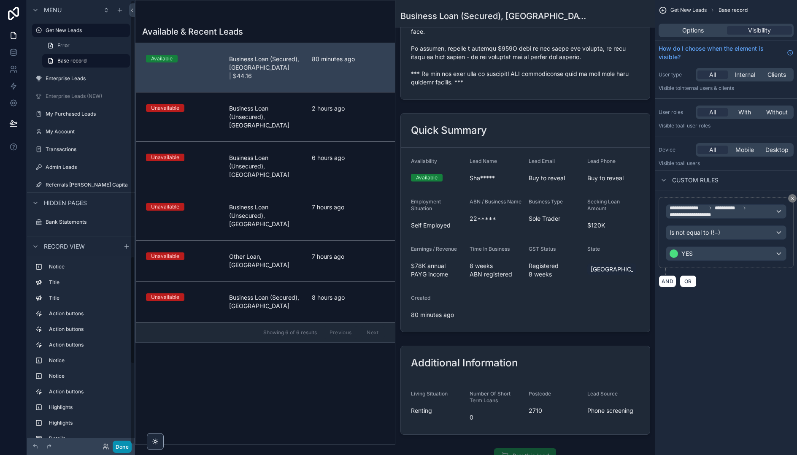
click at [124, 447] on button "Done" at bounding box center [122, 446] width 19 height 12
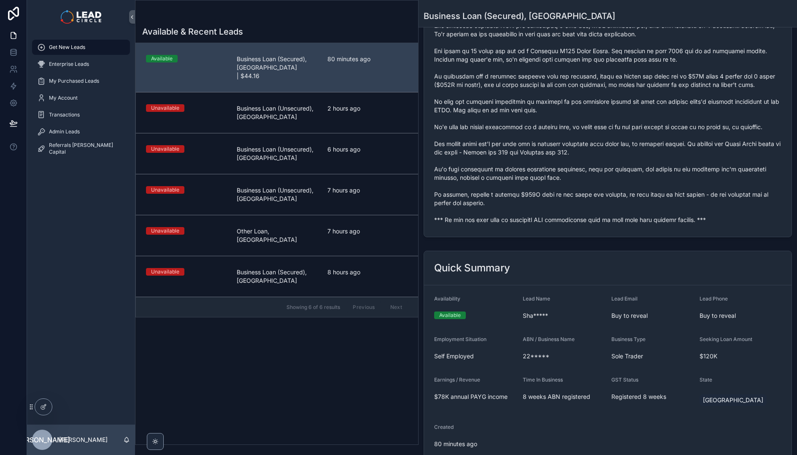
scroll to position [333, 0]
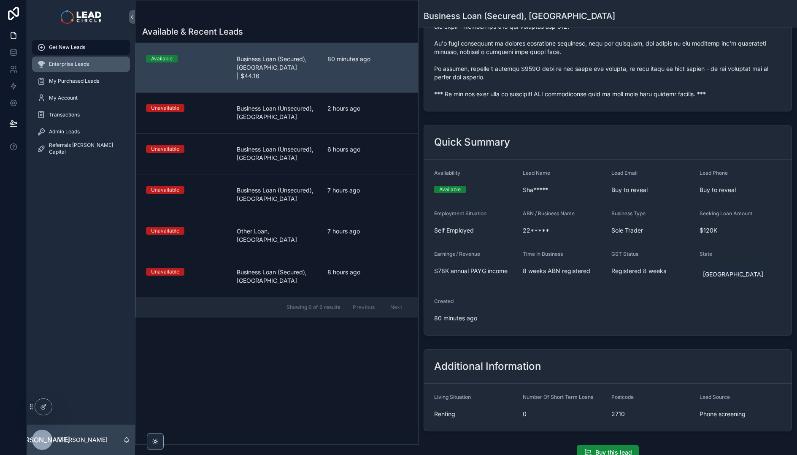
click at [83, 59] on div "Enterprise Leads" at bounding box center [81, 63] width 88 height 13
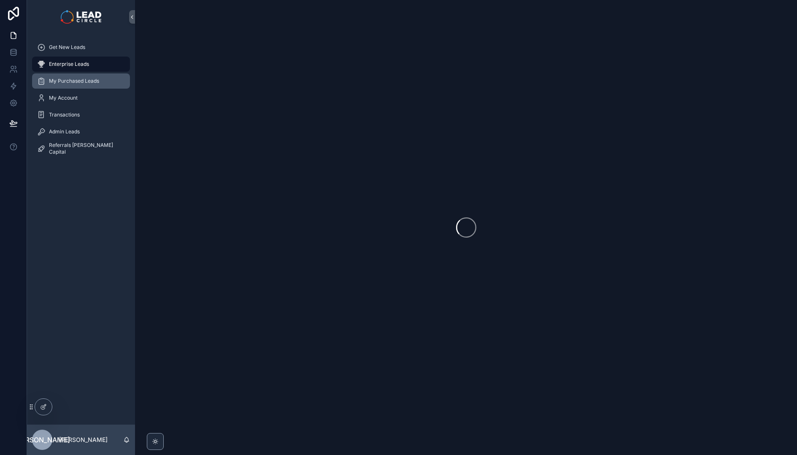
click at [97, 75] on div "My Purchased Leads" at bounding box center [81, 80] width 88 height 13
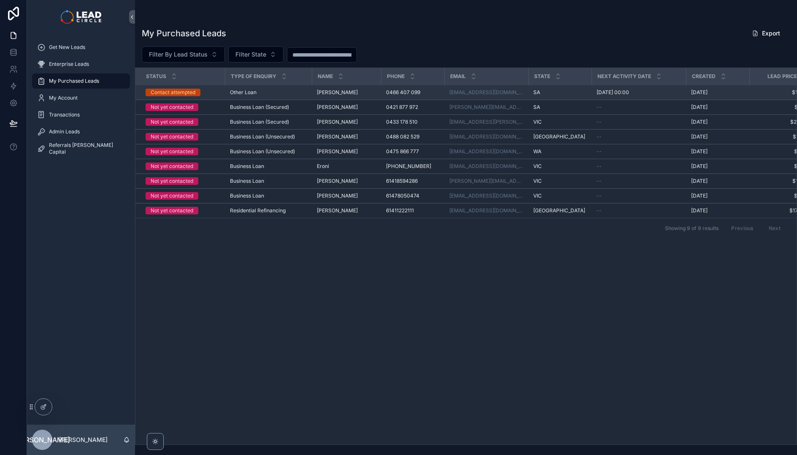
click at [239, 94] on span "Other Loan" at bounding box center [243, 92] width 27 height 7
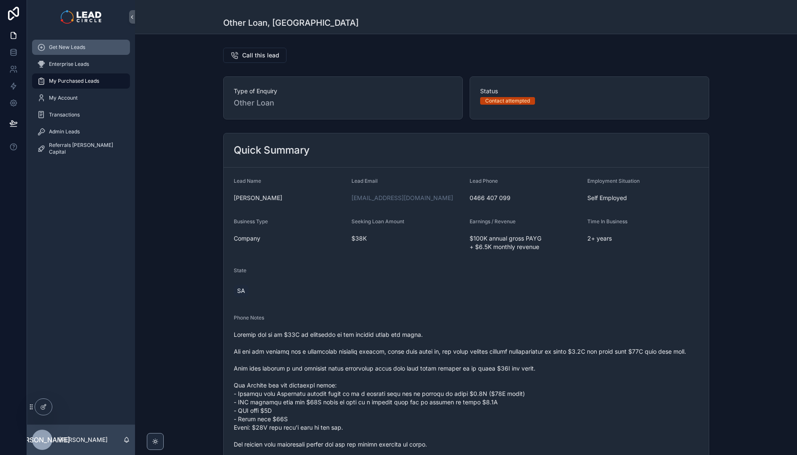
click at [78, 49] on span "Get New Leads" at bounding box center [67, 47] width 36 height 7
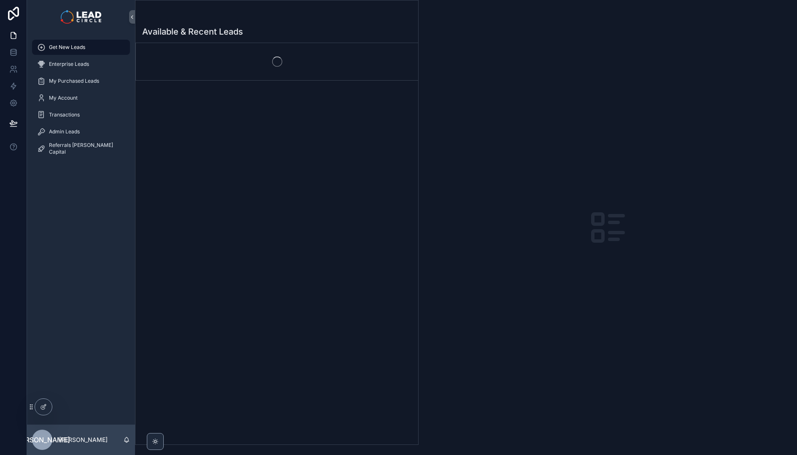
click at [298, 26] on div "Available & Recent Leads" at bounding box center [276, 32] width 269 height 12
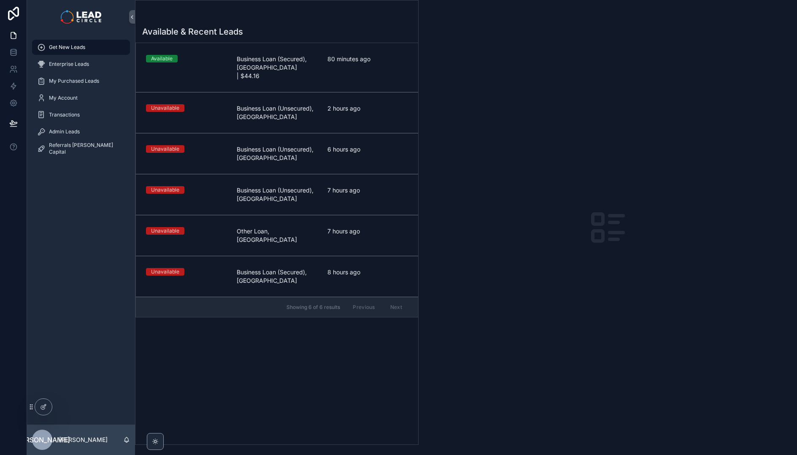
click at [293, 57] on span "Business Loan (Secured), [GEOGRAPHIC_DATA] | $44.16" at bounding box center [277, 67] width 81 height 25
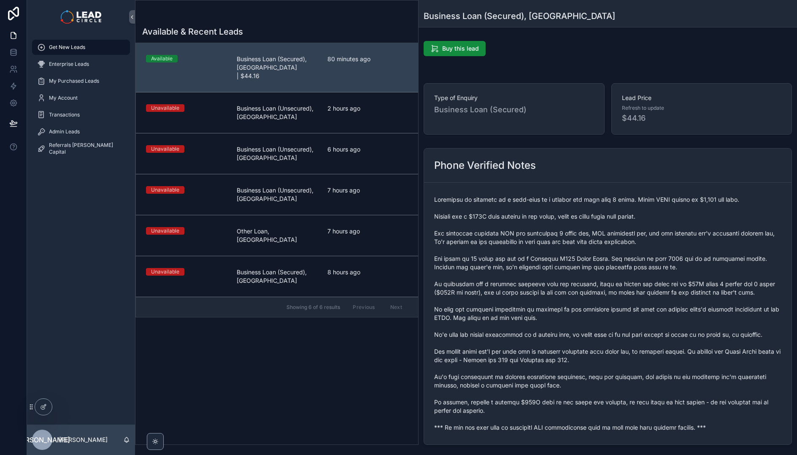
scroll to position [286, 0]
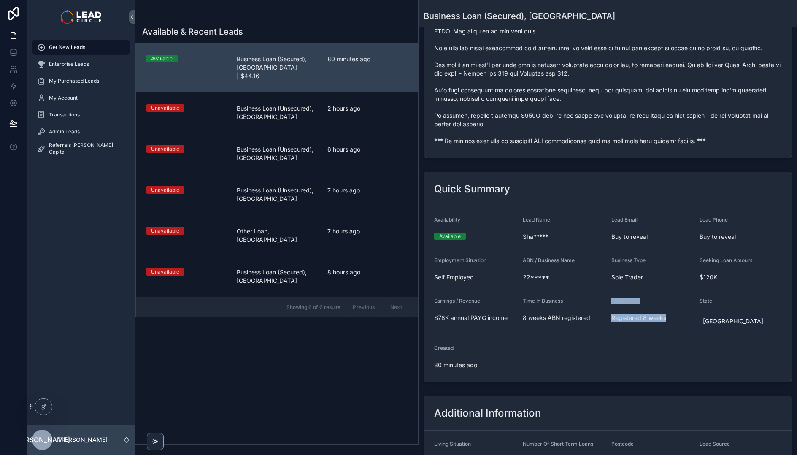
drag, startPoint x: 617, startPoint y: 295, endPoint x: 698, endPoint y: 324, distance: 86.6
click at [689, 323] on form "Availability Available Lead Name Sha***** Lead Email Buy to reveal Lead Phone B…" at bounding box center [607, 293] width 367 height 175
click at [699, 324] on div "[GEOGRAPHIC_DATA]" at bounding box center [732, 321] width 67 height 12
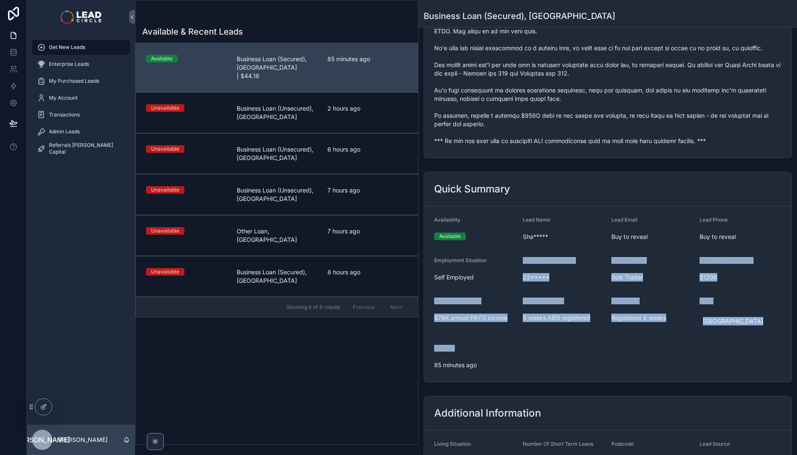
click at [536, 360] on form "Availability Available Lead Name Sha***** Lead Email Buy to reveal Lead Phone B…" at bounding box center [607, 293] width 367 height 175
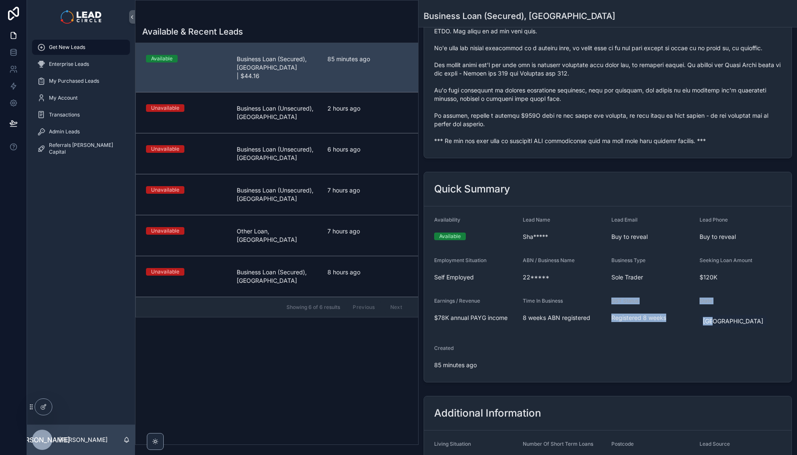
drag, startPoint x: 634, startPoint y: 303, endPoint x: 732, endPoint y: 328, distance: 101.9
click at [736, 329] on form "Availability Available Lead Name Sha***** Lead Email Buy to reveal Lead Phone B…" at bounding box center [607, 293] width 367 height 175
click at [732, 328] on div "[GEOGRAPHIC_DATA]" at bounding box center [740, 321] width 82 height 20
drag, startPoint x: 725, startPoint y: 324, endPoint x: 697, endPoint y: 319, distance: 28.4
click at [704, 320] on div "[GEOGRAPHIC_DATA]" at bounding box center [740, 320] width 82 height 15
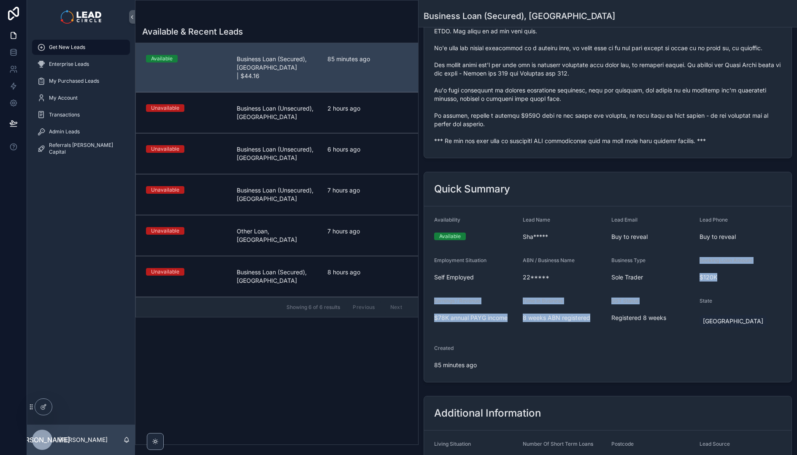
drag, startPoint x: 611, startPoint y: 286, endPoint x: 653, endPoint y: 310, distance: 48.5
click at [653, 309] on form "Availability Available Lead Name Sha***** Lead Email Buy to reveal Lead Phone B…" at bounding box center [607, 293] width 367 height 175
click at [654, 310] on div "GST Status Registered 8 weeks" at bounding box center [652, 314] width 82 height 34
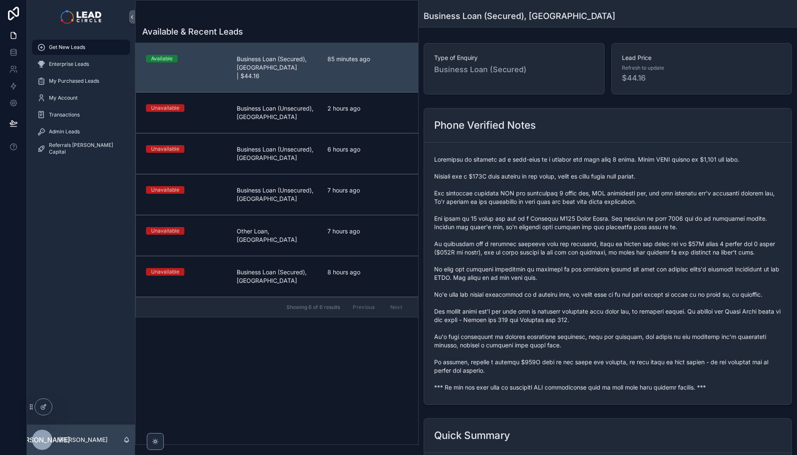
scroll to position [0, 0]
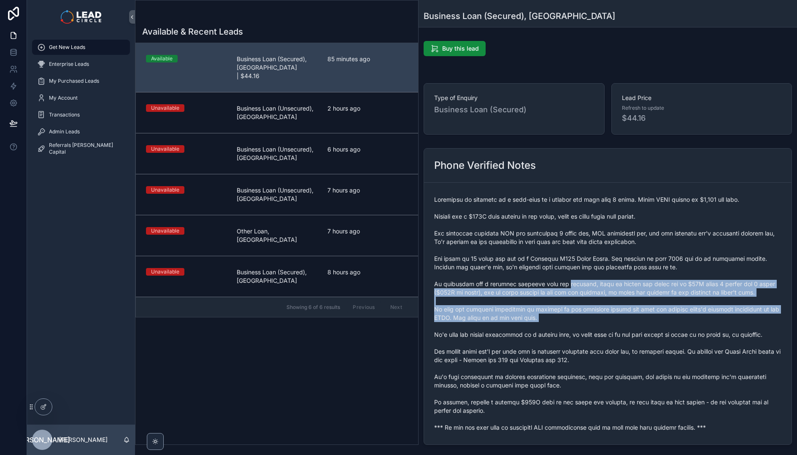
drag, startPoint x: 563, startPoint y: 283, endPoint x: 591, endPoint y: 337, distance: 61.3
click at [591, 337] on span "scrollable content" at bounding box center [607, 313] width 347 height 236
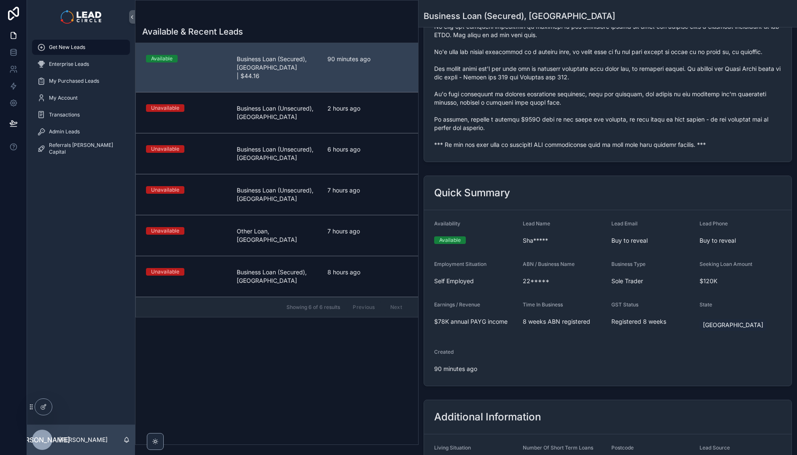
scroll to position [252, 0]
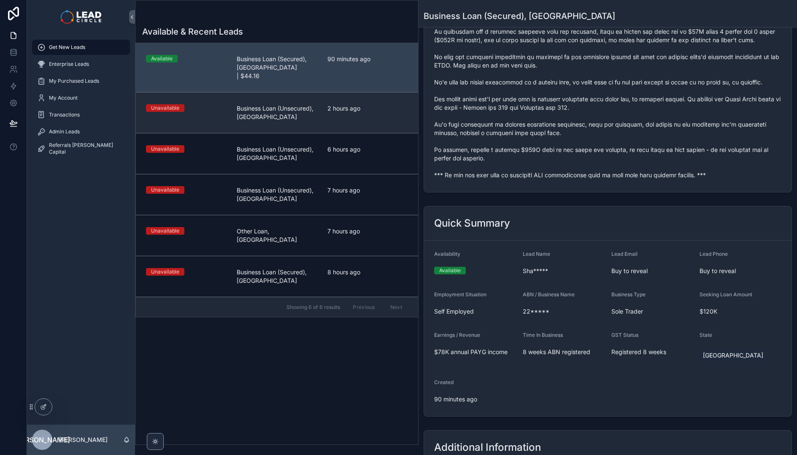
click at [373, 118] on link "Unavailable Business Loan (Unsecured), [GEOGRAPHIC_DATA] 2 hours ago" at bounding box center [277, 112] width 282 height 41
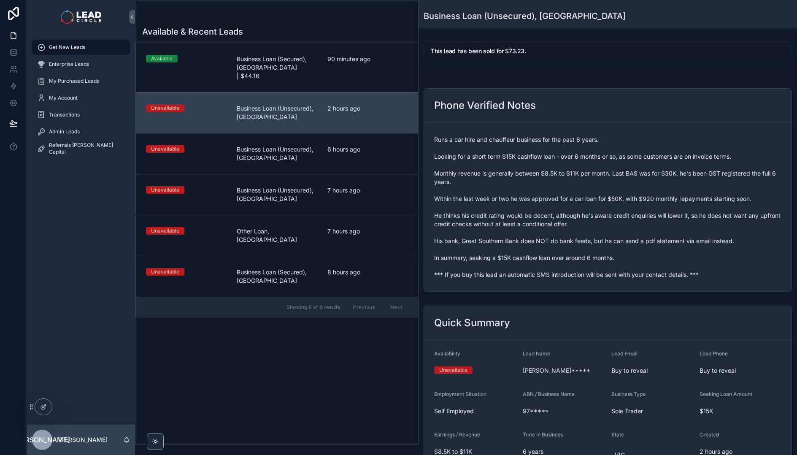
scroll to position [175, 0]
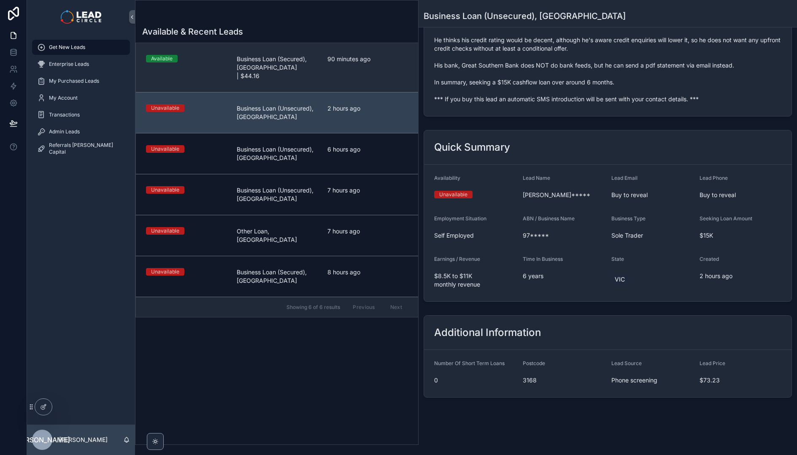
click at [358, 76] on link "Available Business Loan (Secured), [GEOGRAPHIC_DATA] | $44.16 90 minutes ago" at bounding box center [277, 67] width 282 height 49
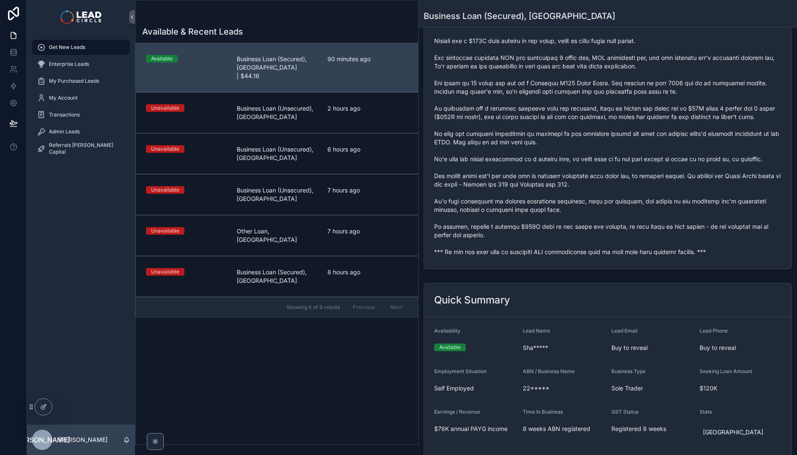
scroll to position [235, 0]
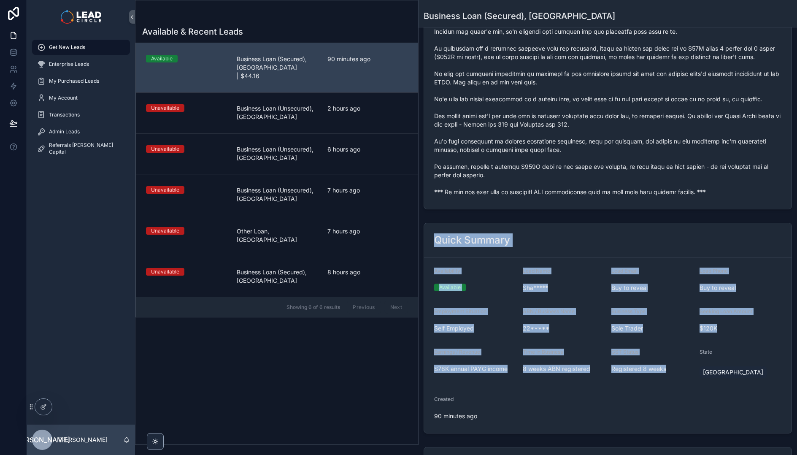
drag, startPoint x: 591, startPoint y: 231, endPoint x: 691, endPoint y: 413, distance: 207.9
click at [691, 413] on div "Quick Summary Availability Available Lead Name Sha***** Lead Email Buy to revea…" at bounding box center [608, 328] width 368 height 211
click at [668, 396] on form "Availability Available Lead Name Sha***** Lead Email Buy to reveal Lead Phone B…" at bounding box center [607, 344] width 367 height 175
drag, startPoint x: 667, startPoint y: 328, endPoint x: 605, endPoint y: 229, distance: 116.9
click at [605, 229] on div "Quick Summary Availability Available Lead Name Sha***** Lead Email Buy to revea…" at bounding box center [608, 328] width 368 height 211
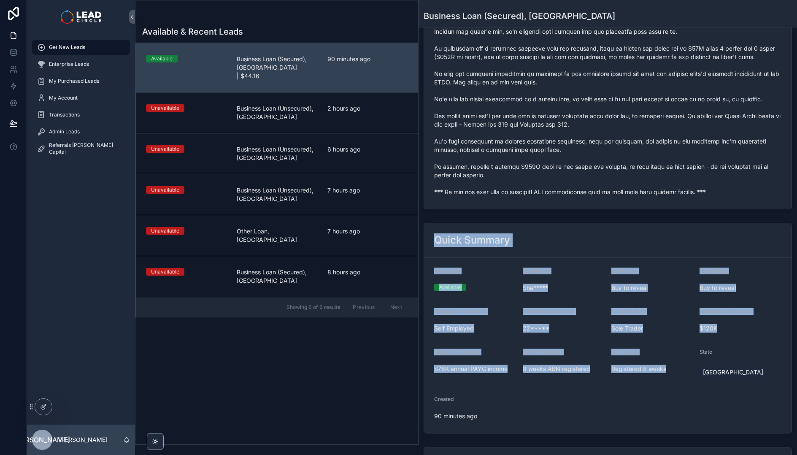
click at [605, 229] on div "Quick Summary" at bounding box center [607, 240] width 367 height 34
drag, startPoint x: 649, startPoint y: 273, endPoint x: 731, endPoint y: 383, distance: 136.3
click at [731, 383] on div "Quick Summary Availability Available Lead Name Sha***** Lead Email Buy to revea…" at bounding box center [608, 328] width 368 height 211
click at [731, 383] on form "Availability Available Lead Name Sha***** Lead Email Buy to reveal Lead Phone B…" at bounding box center [607, 344] width 367 height 175
drag, startPoint x: 705, startPoint y: 339, endPoint x: 595, endPoint y: 246, distance: 144.6
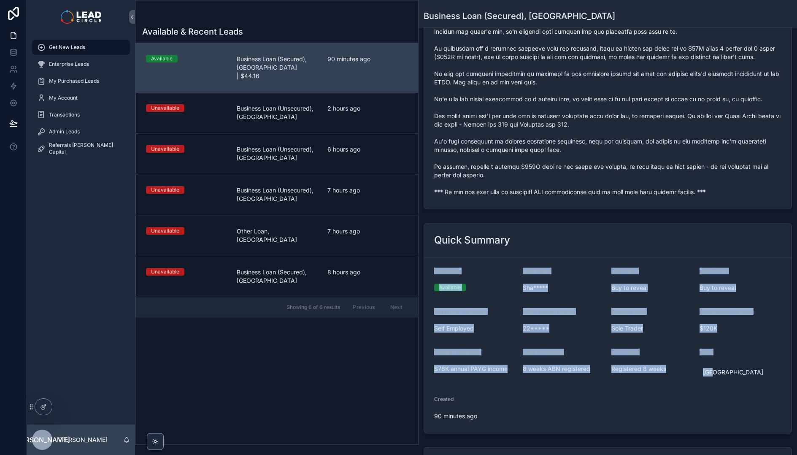
click at [595, 246] on div "Quick Summary Availability Available Lead Name Sha***** Lead Email Buy to revea…" at bounding box center [608, 328] width 368 height 211
click at [595, 246] on div "Quick Summary" at bounding box center [607, 239] width 347 height 13
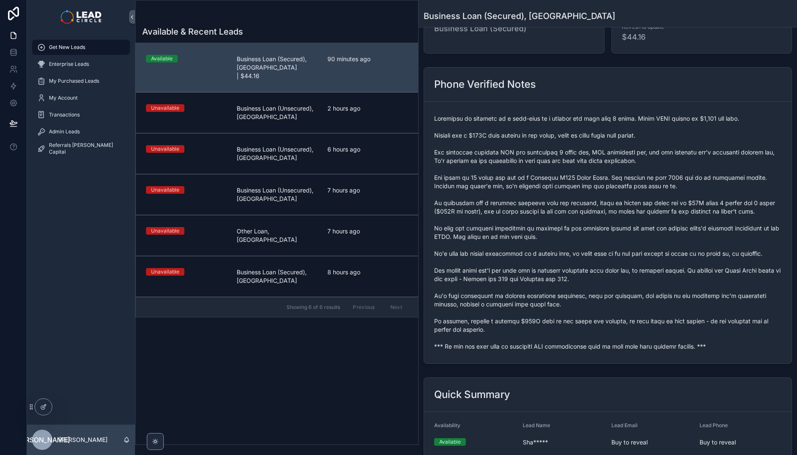
scroll to position [259, 0]
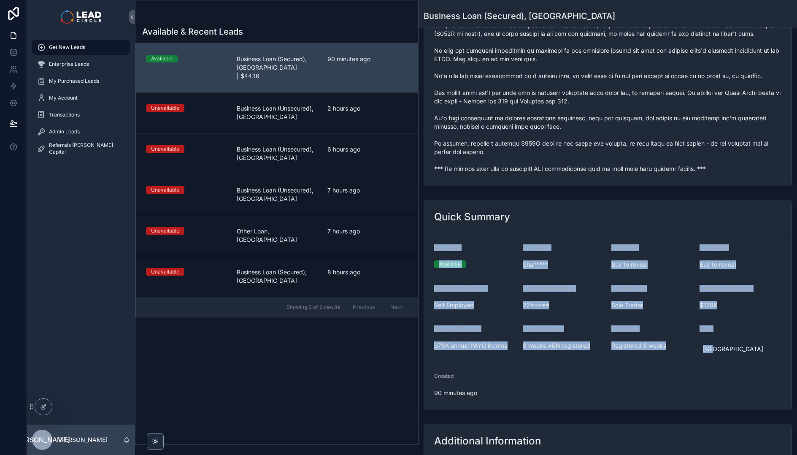
drag, startPoint x: 438, startPoint y: 237, endPoint x: 712, endPoint y: 364, distance: 301.8
click at [712, 364] on form "Availability Available Lead Name Sha***** Lead Email Buy to reveal Lead Phone B…" at bounding box center [607, 321] width 367 height 175
drag, startPoint x: 735, startPoint y: 356, endPoint x: 529, endPoint y: 224, distance: 244.9
click at [529, 224] on div "Quick Summary Availability Available Lead Name Sha***** Lead Email Buy to revea…" at bounding box center [608, 305] width 368 height 211
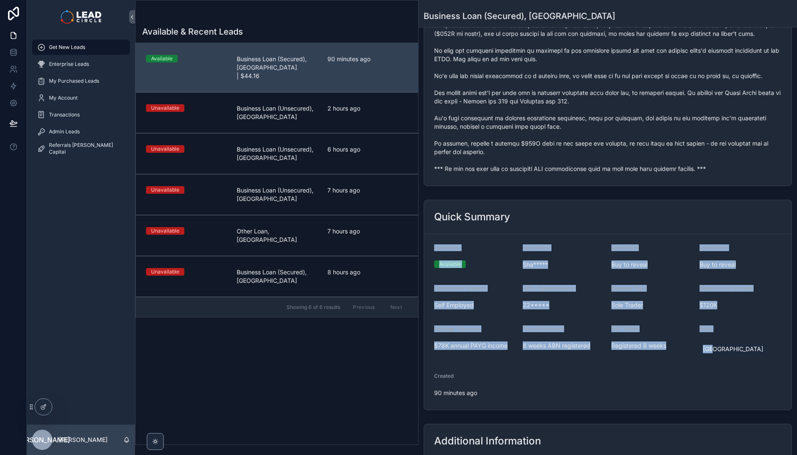
click at [529, 224] on div "Quick Summary" at bounding box center [607, 217] width 367 height 34
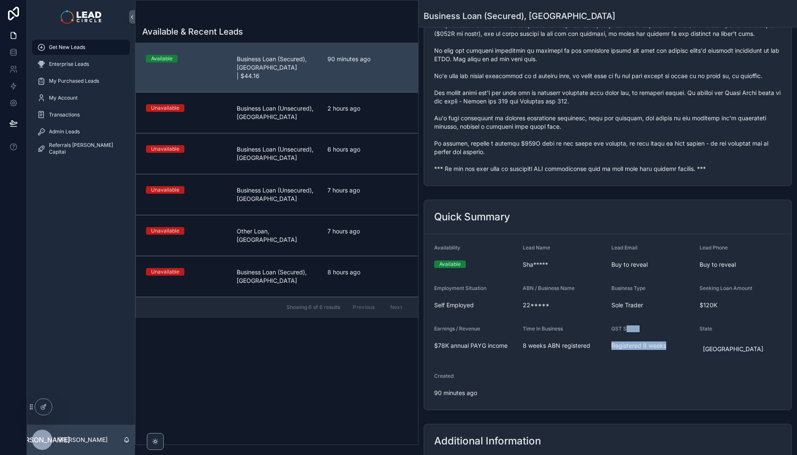
drag, startPoint x: 624, startPoint y: 328, endPoint x: 666, endPoint y: 356, distance: 50.5
click at [666, 356] on div "GST Status Registered 8 weeks" at bounding box center [652, 342] width 82 height 34
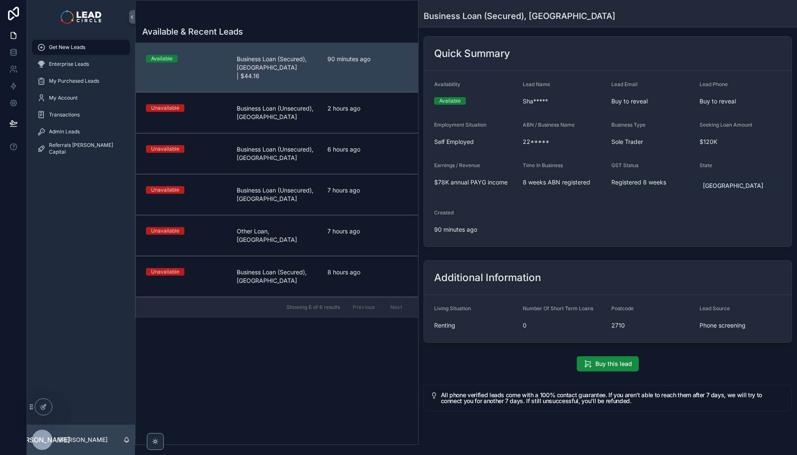
scroll to position [0, 0]
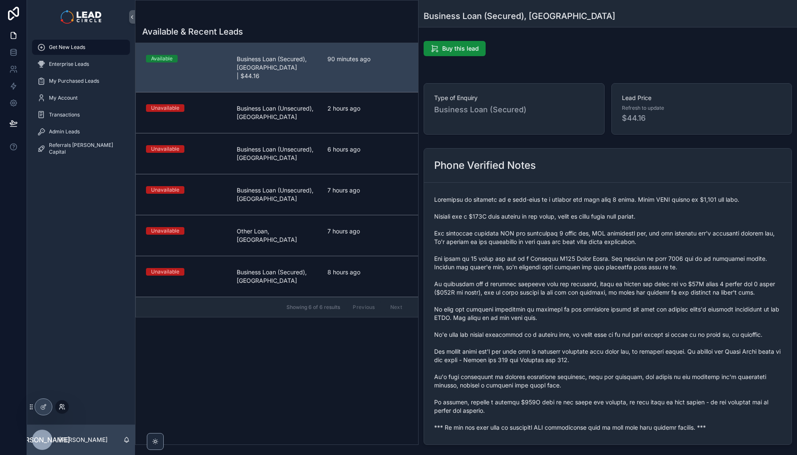
click at [62, 406] on icon at bounding box center [62, 406] width 7 height 7
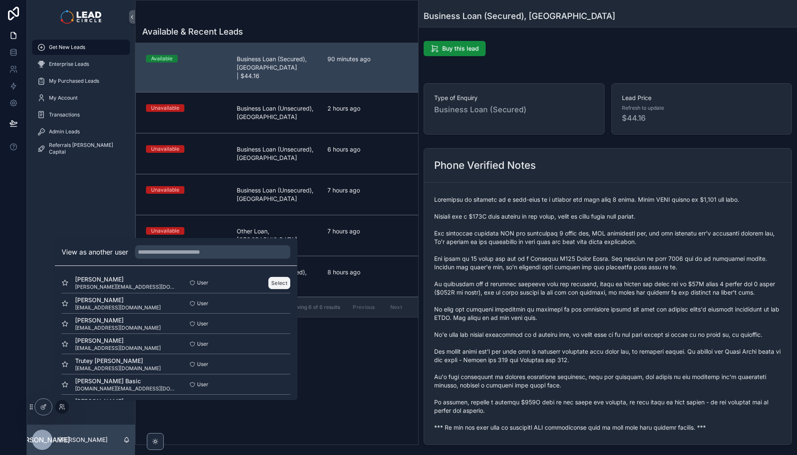
click at [270, 284] on button "Select" at bounding box center [279, 283] width 22 height 12
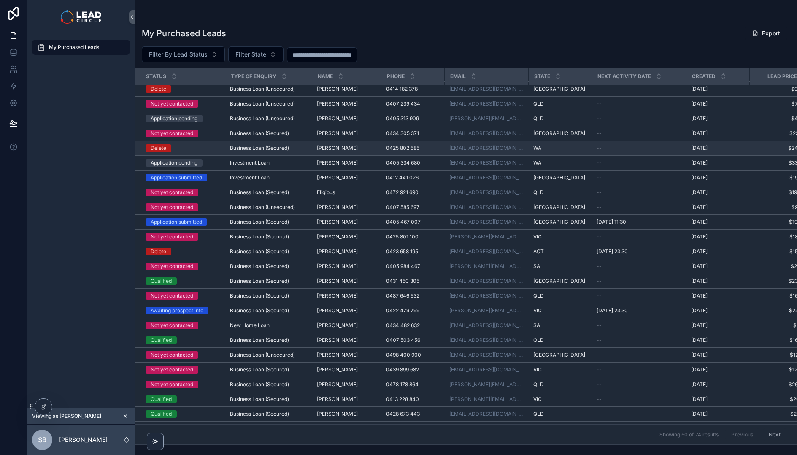
scroll to position [383, 0]
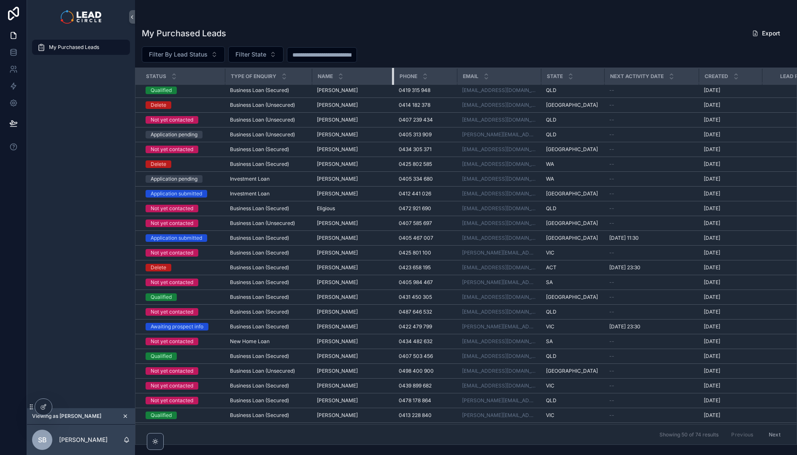
drag, startPoint x: 387, startPoint y: 74, endPoint x: 393, endPoint y: 74, distance: 5.9
click at [393, 74] on div "scrollable content" at bounding box center [393, 76] width 3 height 17
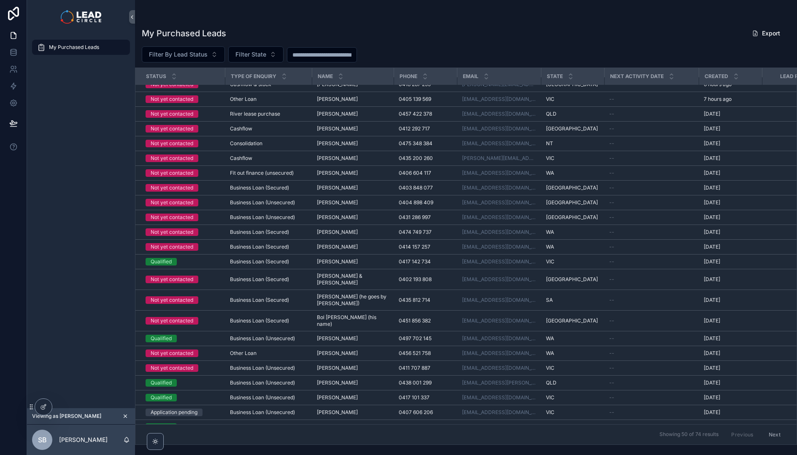
scroll to position [0, 0]
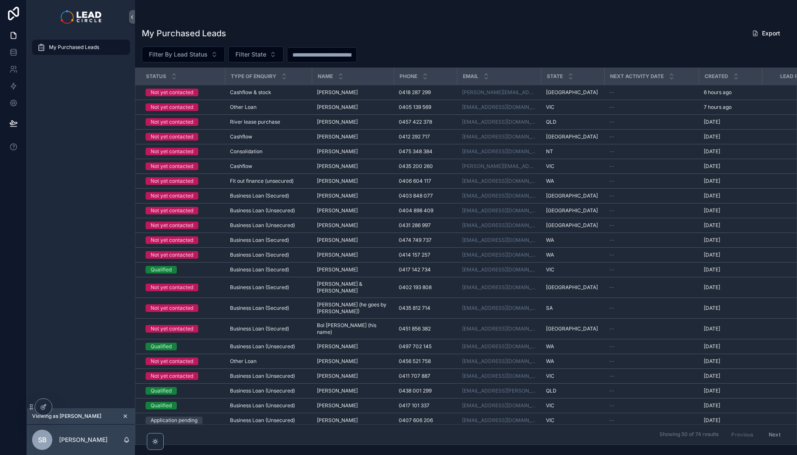
click at [76, 45] on span "My Purchased Leads" at bounding box center [74, 47] width 50 height 7
click at [81, 48] on span "My Purchased Leads" at bounding box center [74, 47] width 50 height 7
click at [76, 14] on img "scrollable content" at bounding box center [81, 16] width 40 height 13
click at [125, 416] on icon "scrollable content" at bounding box center [125, 416] width 3 height 3
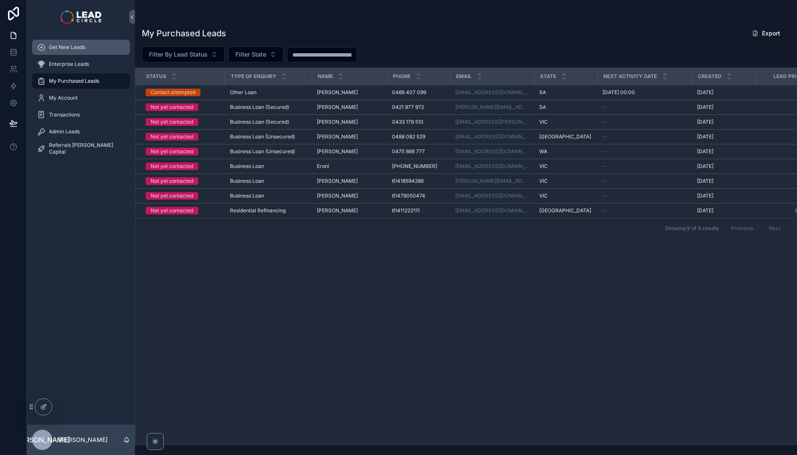
click at [57, 49] on span "Get New Leads" at bounding box center [67, 47] width 36 height 7
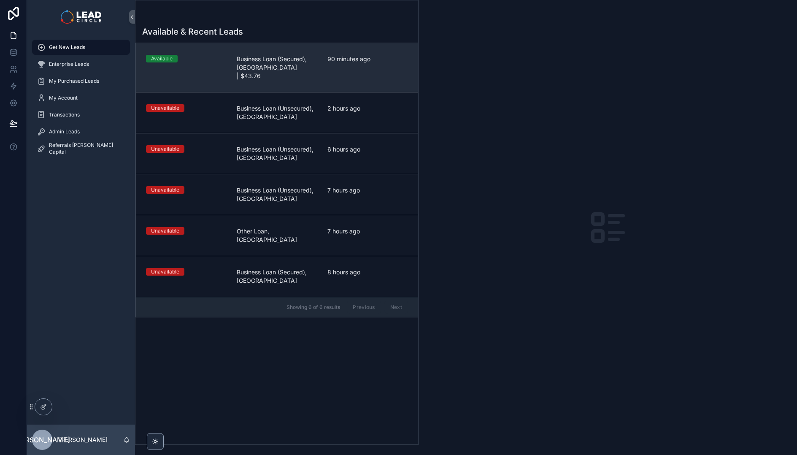
click at [221, 67] on div "Available" at bounding box center [186, 67] width 81 height 25
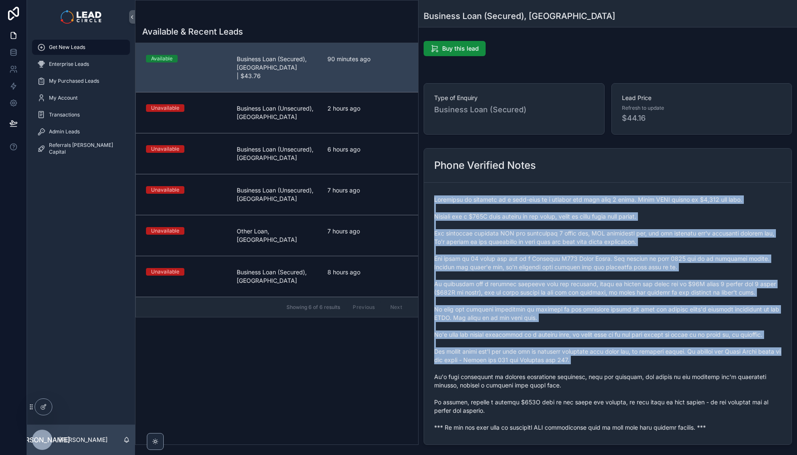
drag, startPoint x: 568, startPoint y: 198, endPoint x: 670, endPoint y: 370, distance: 199.5
click at [670, 370] on form "scrollable content" at bounding box center [607, 314] width 367 height 262
click at [670, 370] on span "scrollable content" at bounding box center [607, 313] width 347 height 236
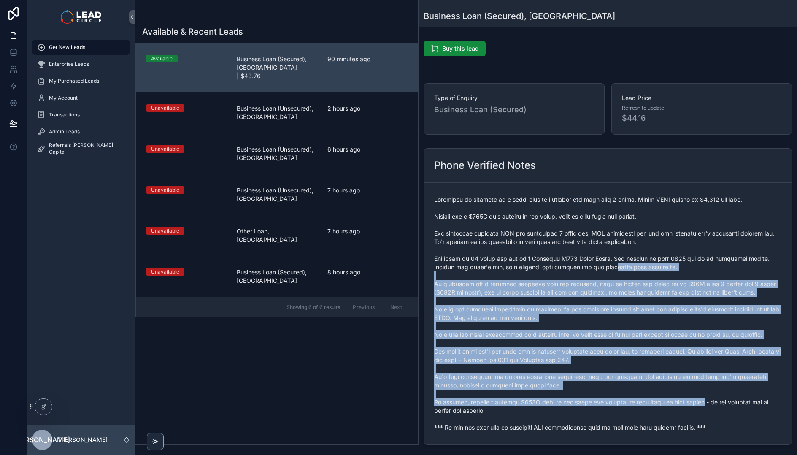
drag, startPoint x: 640, startPoint y: 334, endPoint x: 571, endPoint y: 252, distance: 107.2
click at [574, 256] on span "scrollable content" at bounding box center [607, 313] width 347 height 236
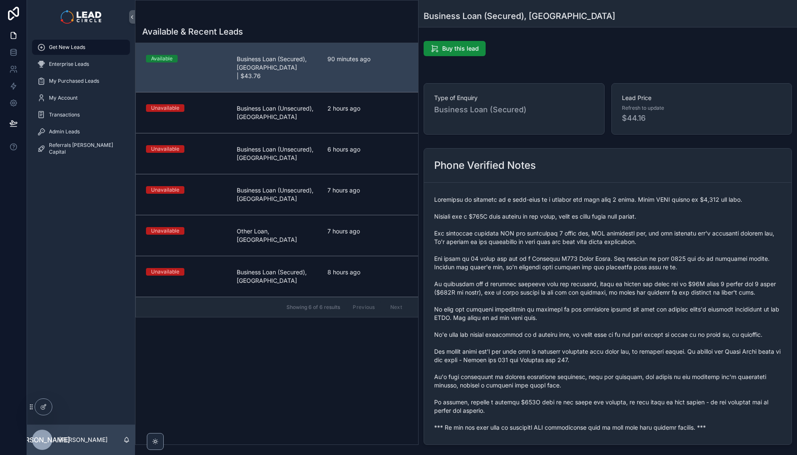
click at [571, 252] on span "scrollable content" at bounding box center [607, 313] width 347 height 236
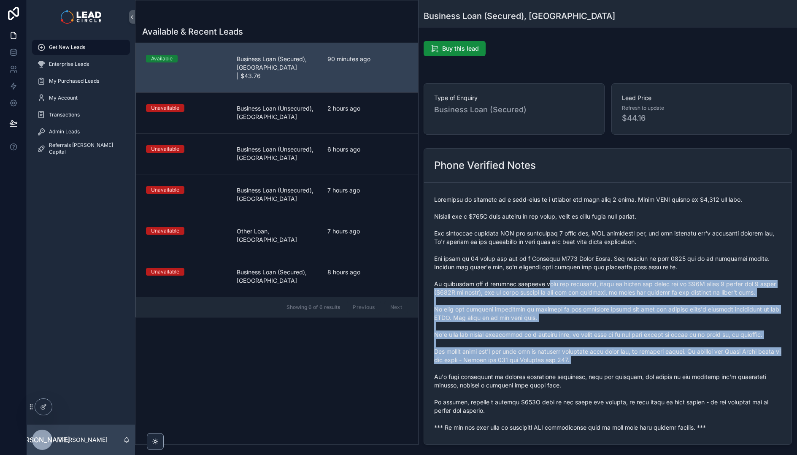
drag, startPoint x: 552, startPoint y: 298, endPoint x: 633, endPoint y: 370, distance: 108.2
click at [632, 370] on span "scrollable content" at bounding box center [607, 313] width 347 height 236
click at [633, 370] on span "scrollable content" at bounding box center [607, 313] width 347 height 236
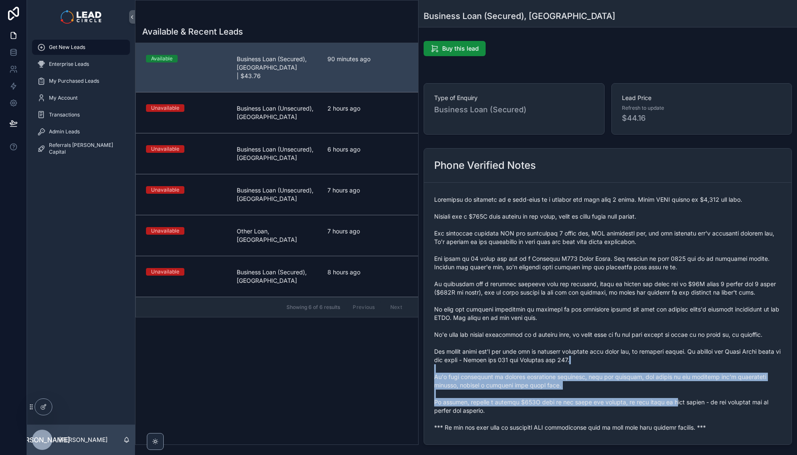
click at [604, 336] on span "scrollable content" at bounding box center [607, 313] width 347 height 236
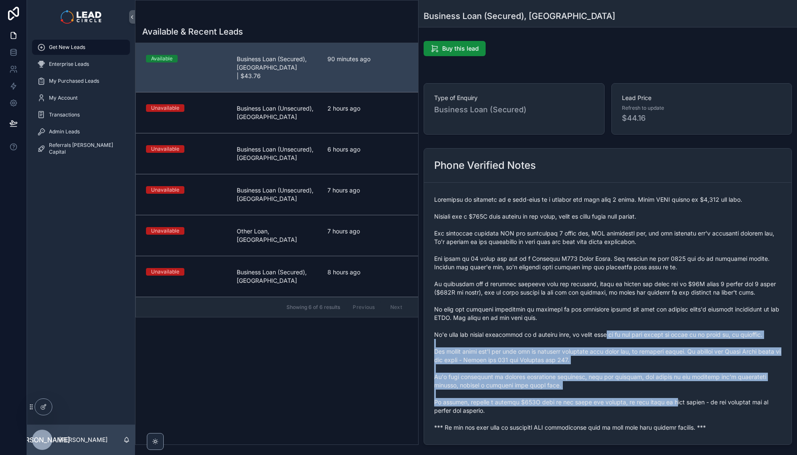
click at [604, 336] on span "scrollable content" at bounding box center [607, 313] width 347 height 236
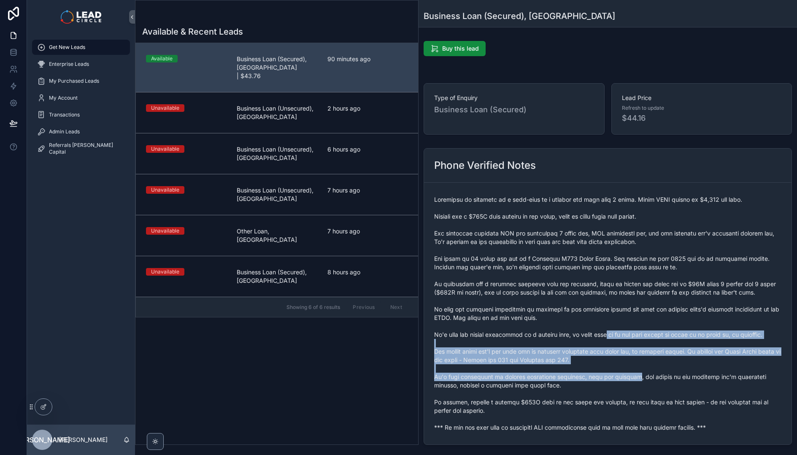
drag, startPoint x: 604, startPoint y: 336, endPoint x: 623, endPoint y: 373, distance: 42.3
click at [623, 373] on span "scrollable content" at bounding box center [607, 313] width 347 height 236
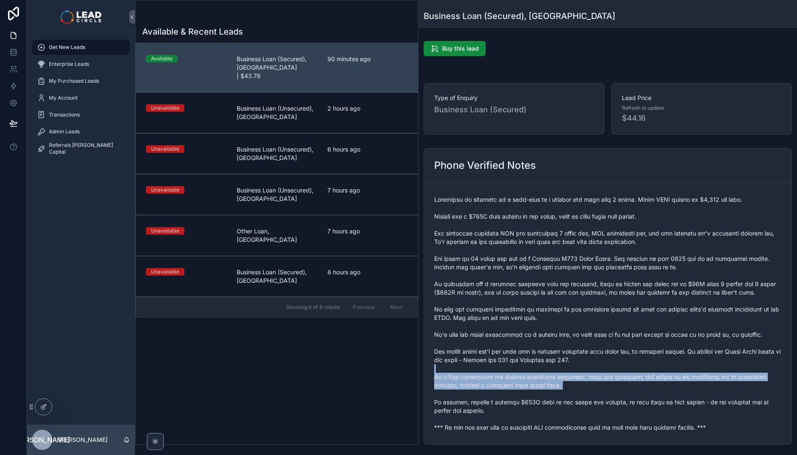
drag, startPoint x: 649, startPoint y: 386, endPoint x: 595, endPoint y: 351, distance: 64.5
click at [596, 351] on span "scrollable content" at bounding box center [607, 313] width 347 height 236
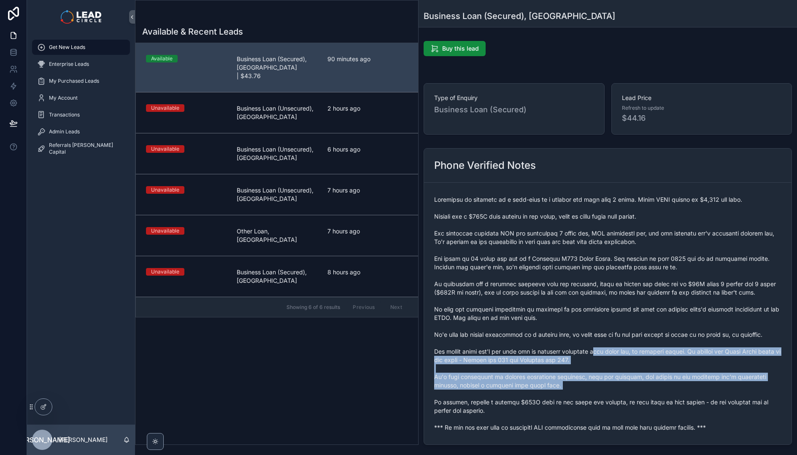
click at [595, 351] on span "scrollable content" at bounding box center [607, 313] width 347 height 236
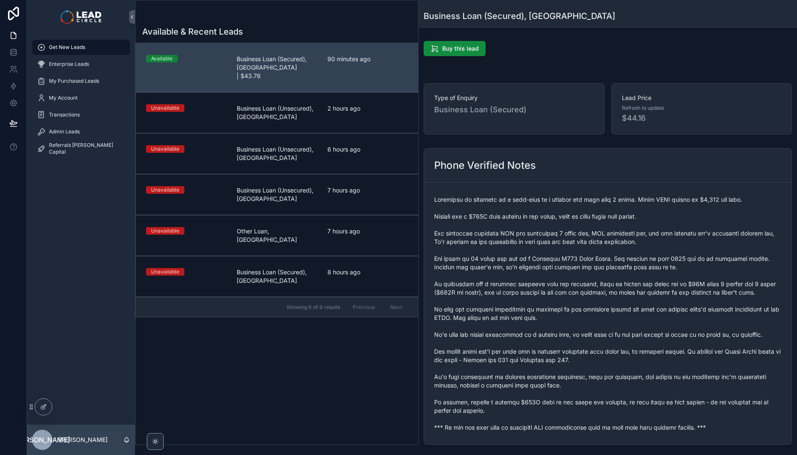
click at [90, 47] on div "Get New Leads" at bounding box center [81, 46] width 88 height 13
